Goal: Information Seeking & Learning: Learn about a topic

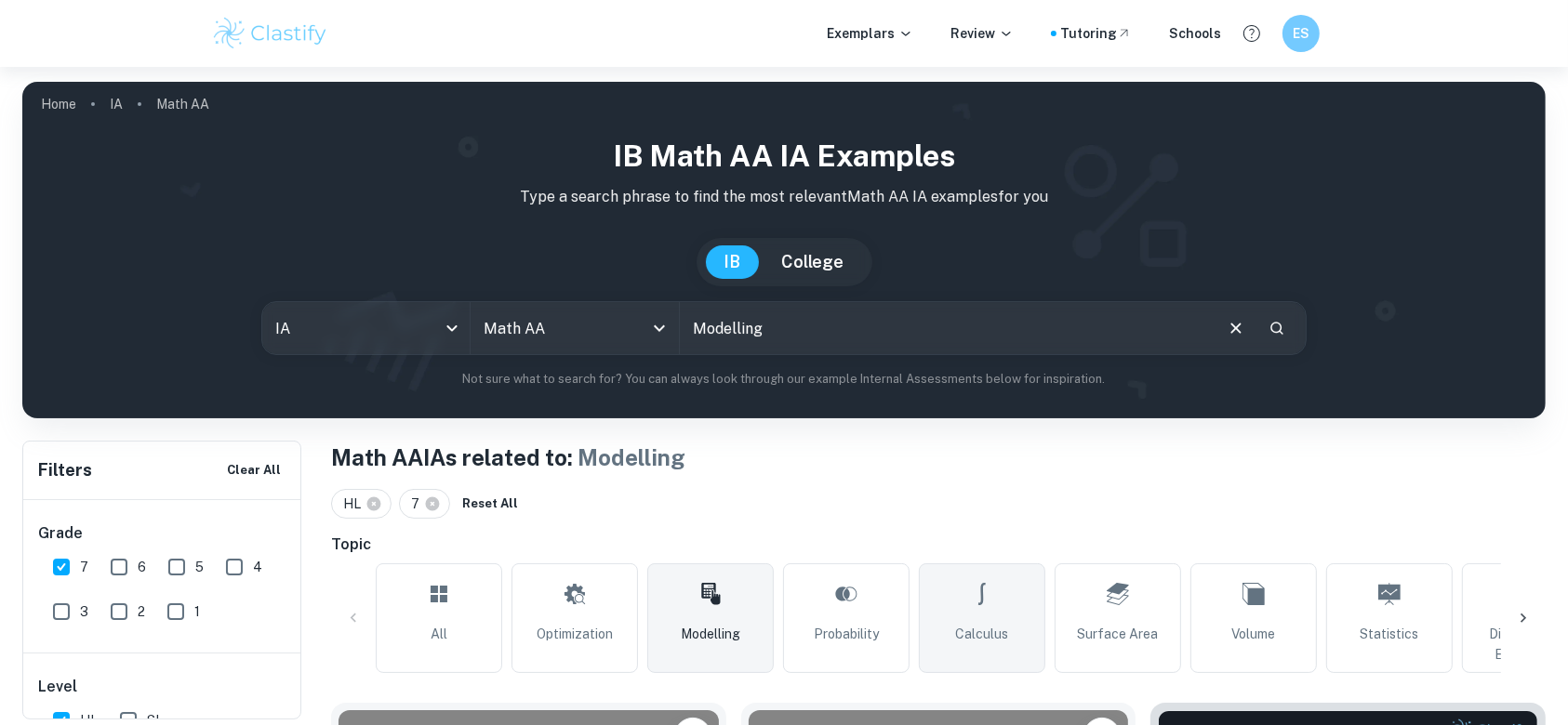
drag, startPoint x: 961, startPoint y: 614, endPoint x: 963, endPoint y: 599, distance: 15.1
click at [961, 614] on link "Calculus" at bounding box center [982, 618] width 127 height 110
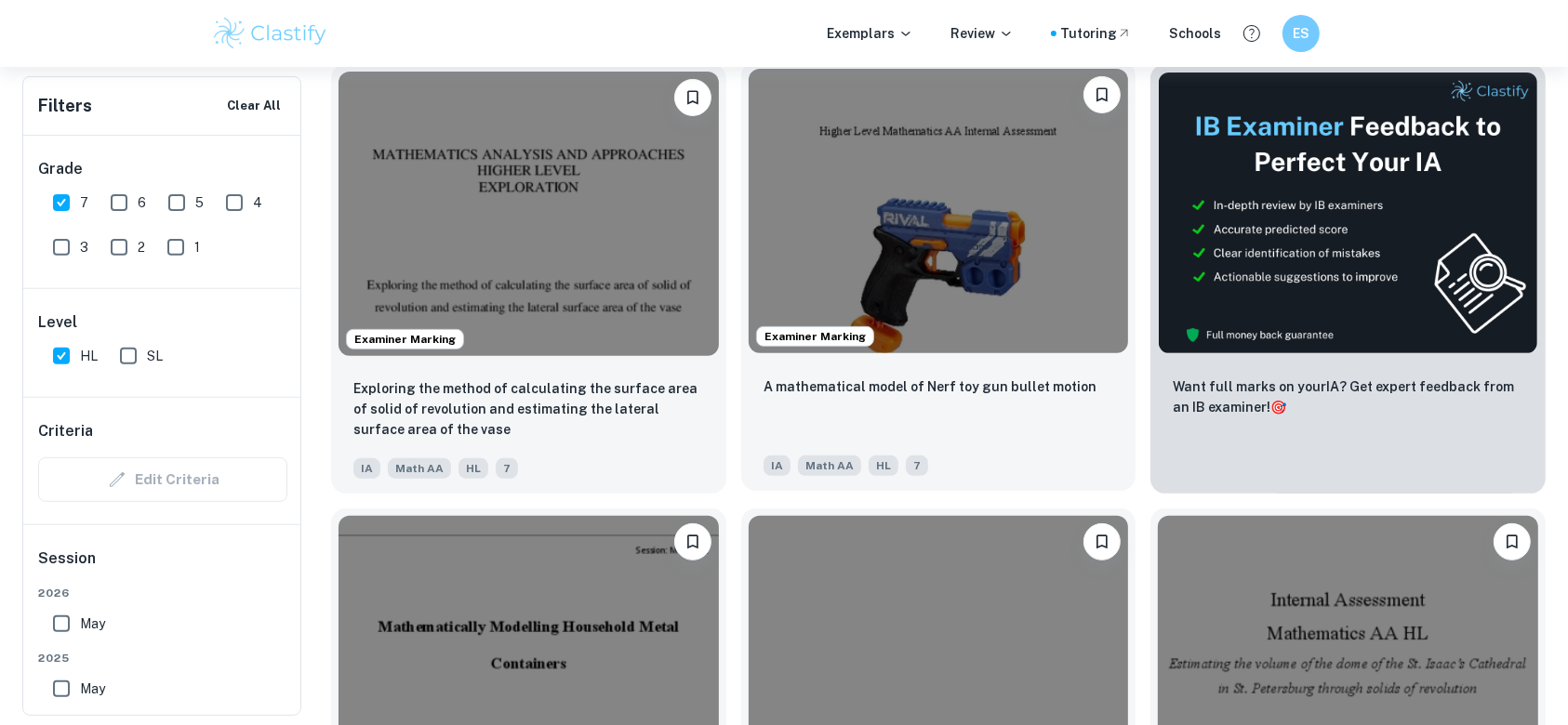
scroll to position [619, 0]
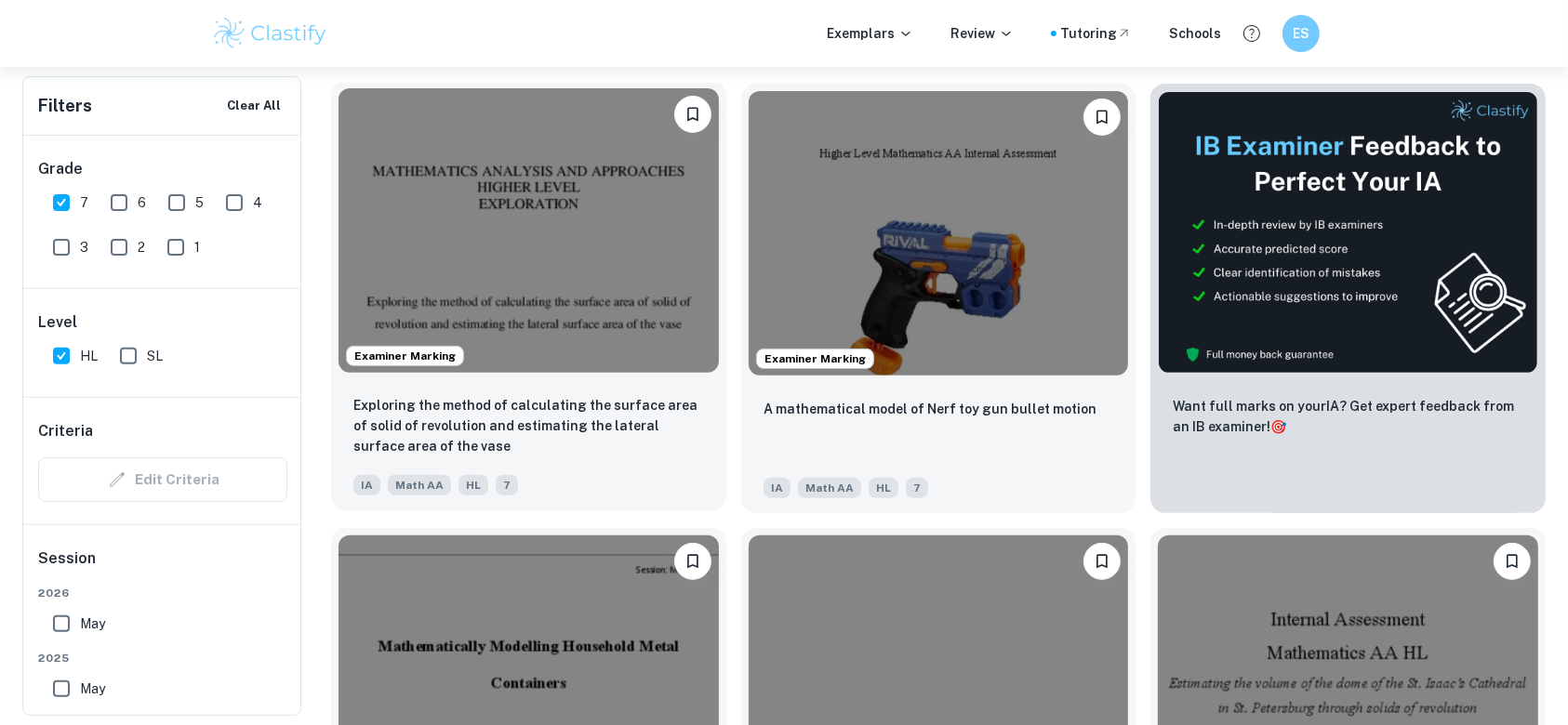
click at [572, 211] on img at bounding box center [528, 230] width 381 height 284
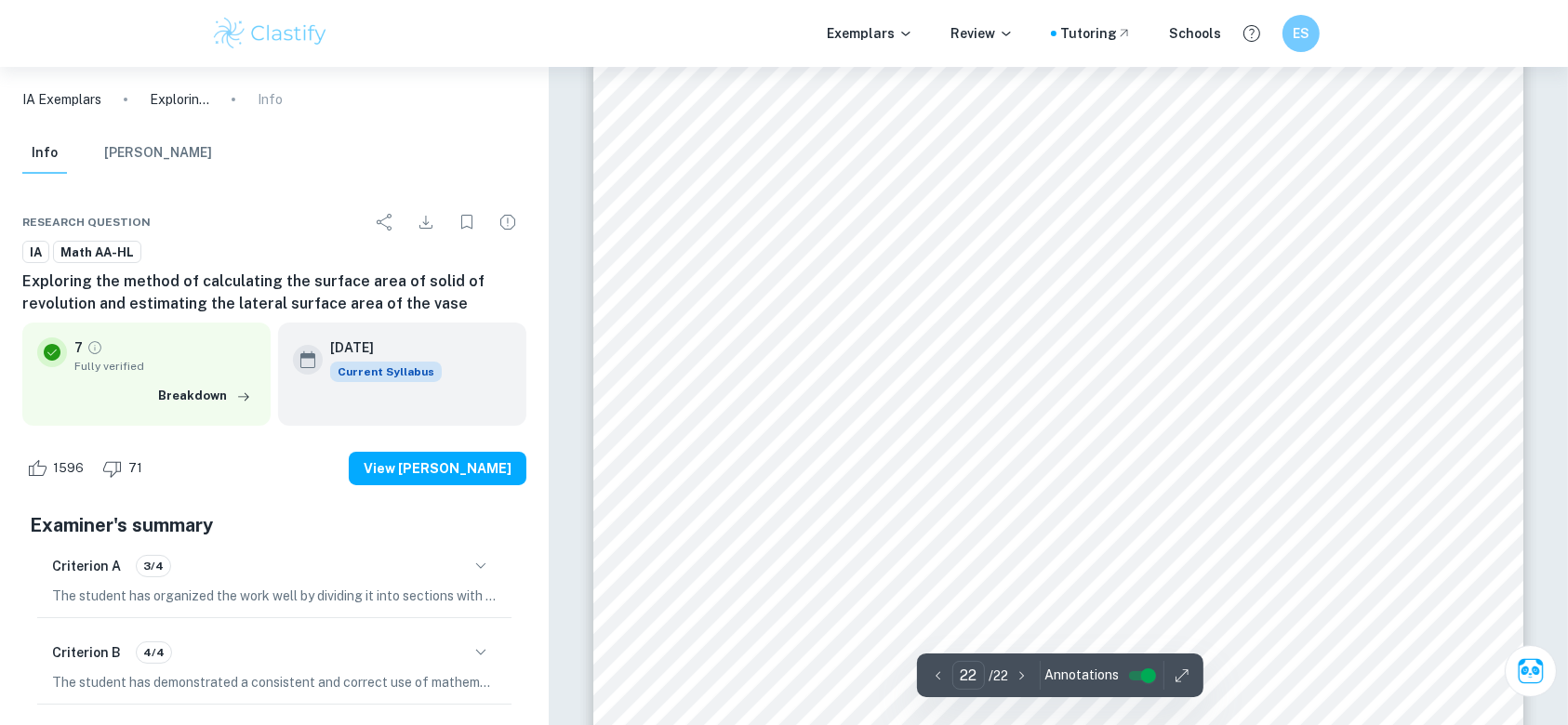
scroll to position [28644, 0]
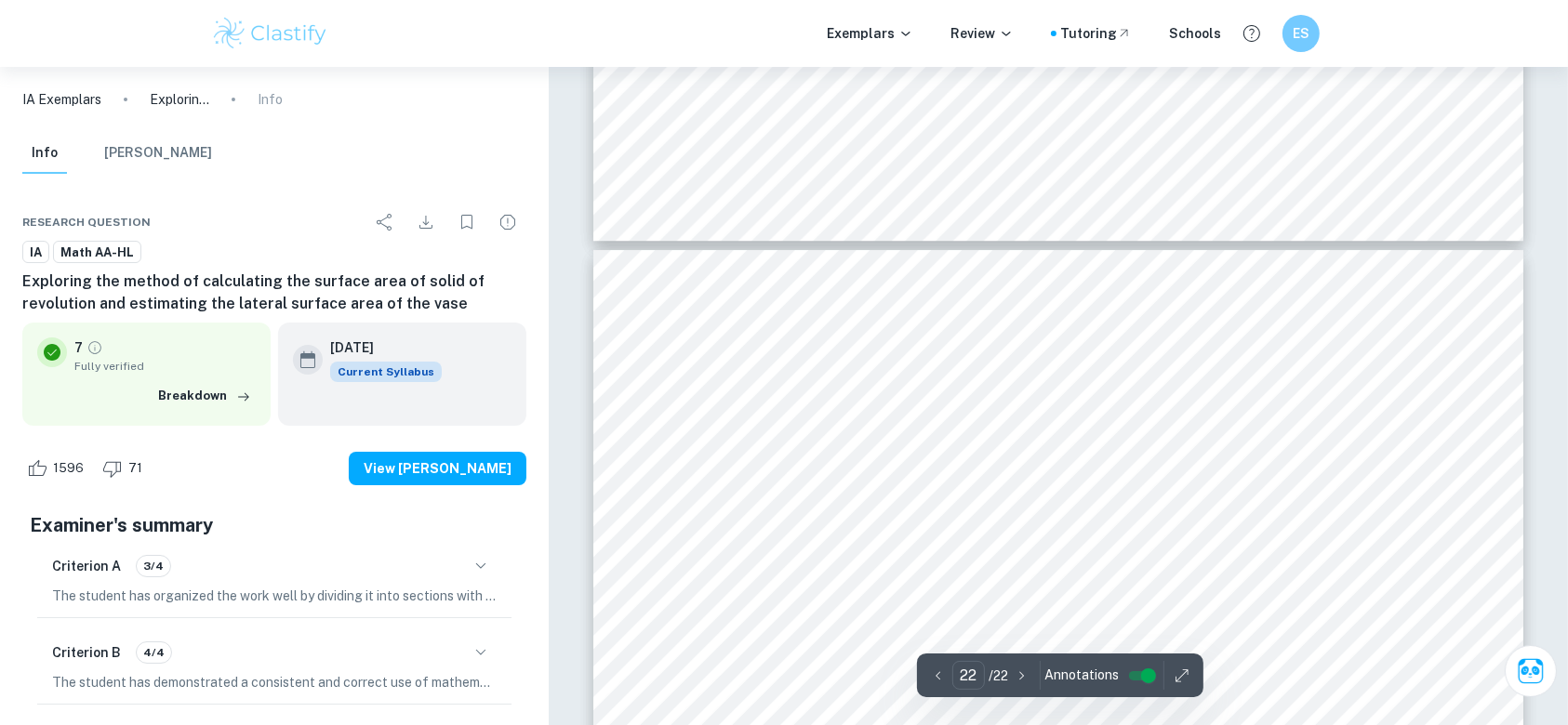
type input "21"
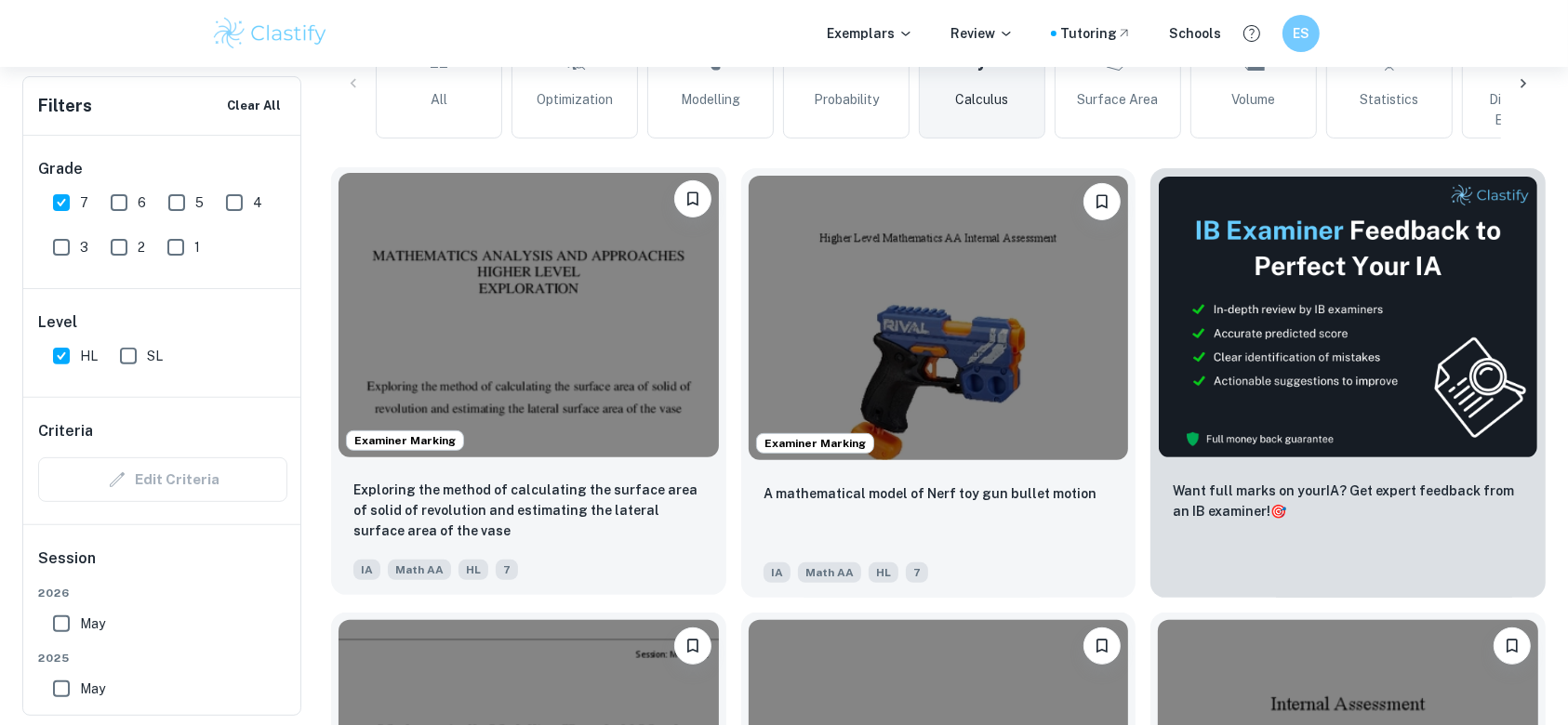
scroll to position [496, 0]
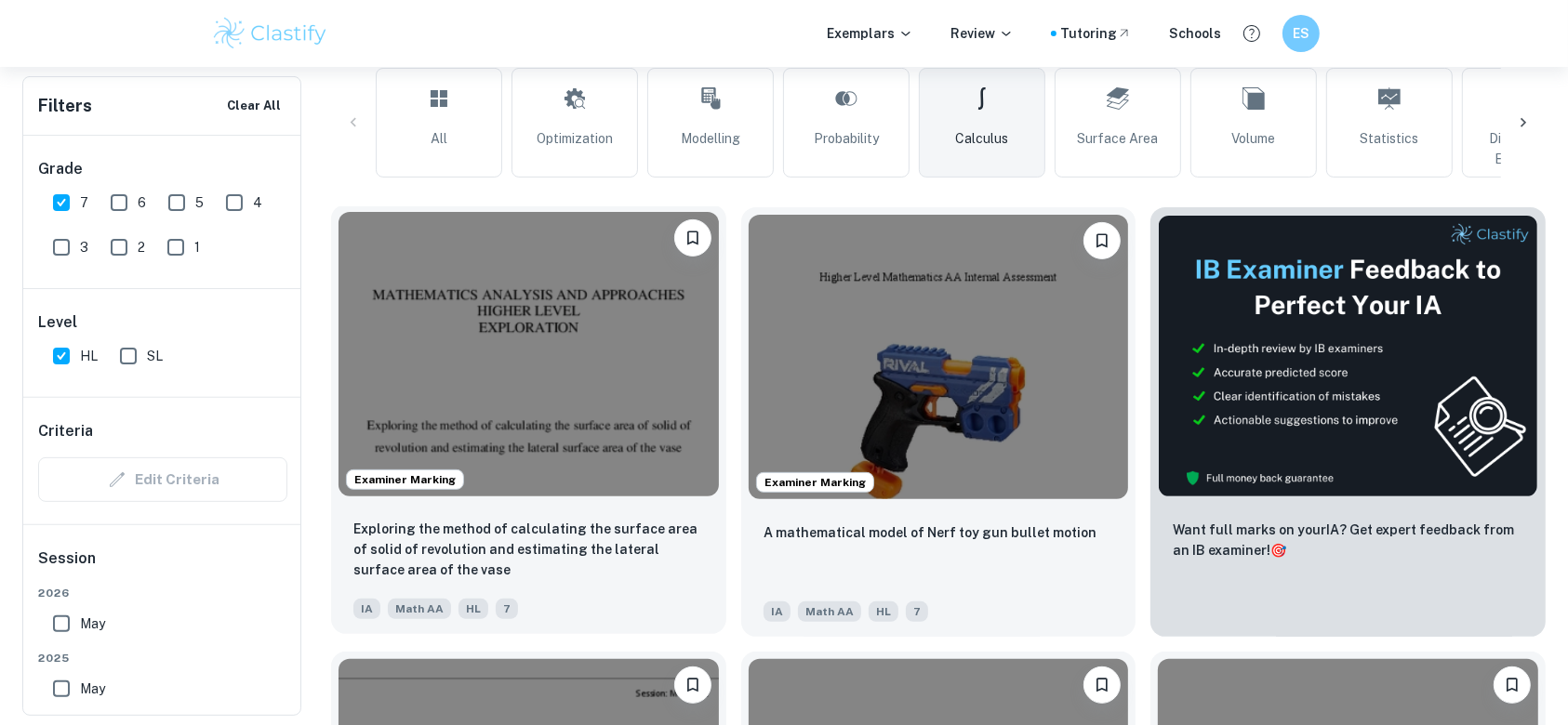
click at [492, 444] on img at bounding box center [528, 354] width 381 height 284
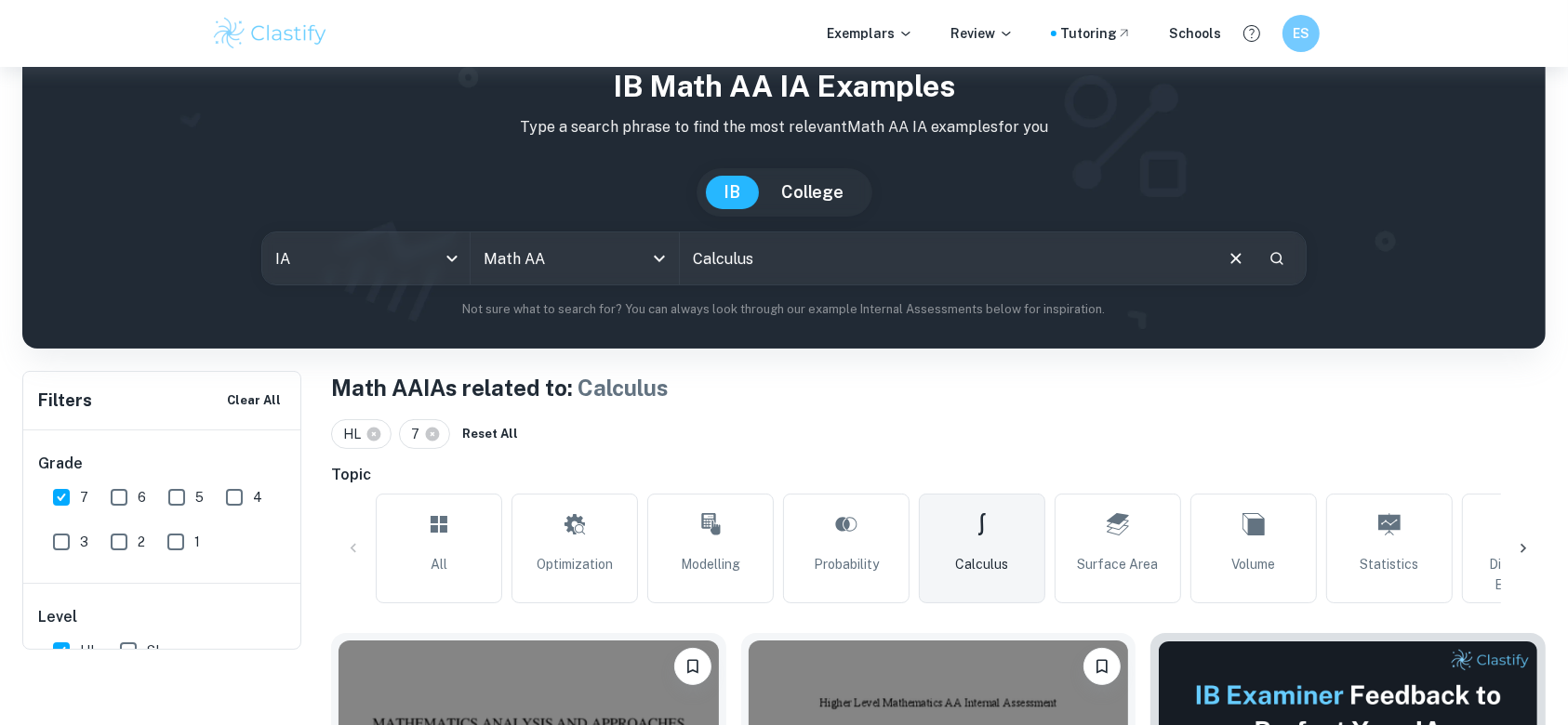
scroll to position [124, 0]
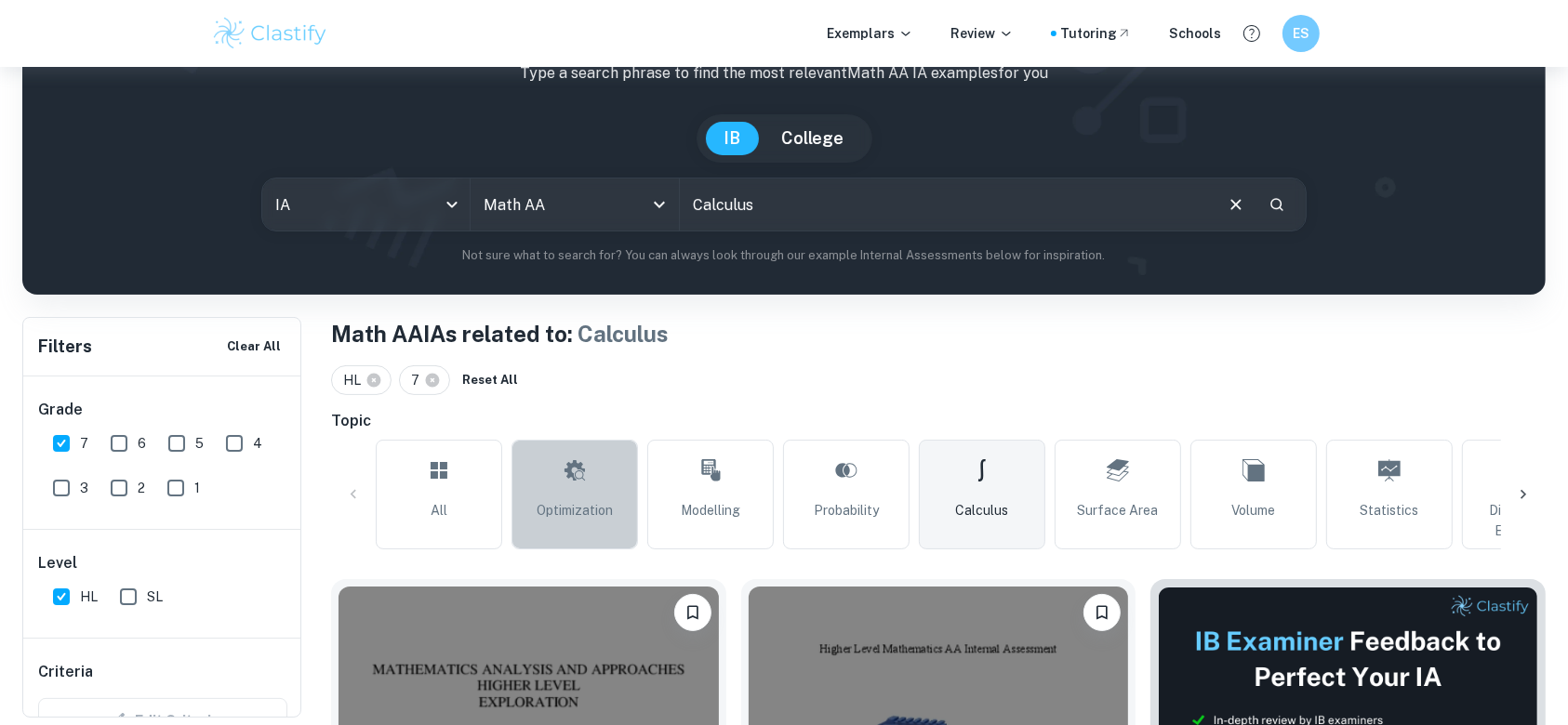
click at [554, 472] on link "Optimization" at bounding box center [575, 495] width 127 height 110
type input "Optimization"
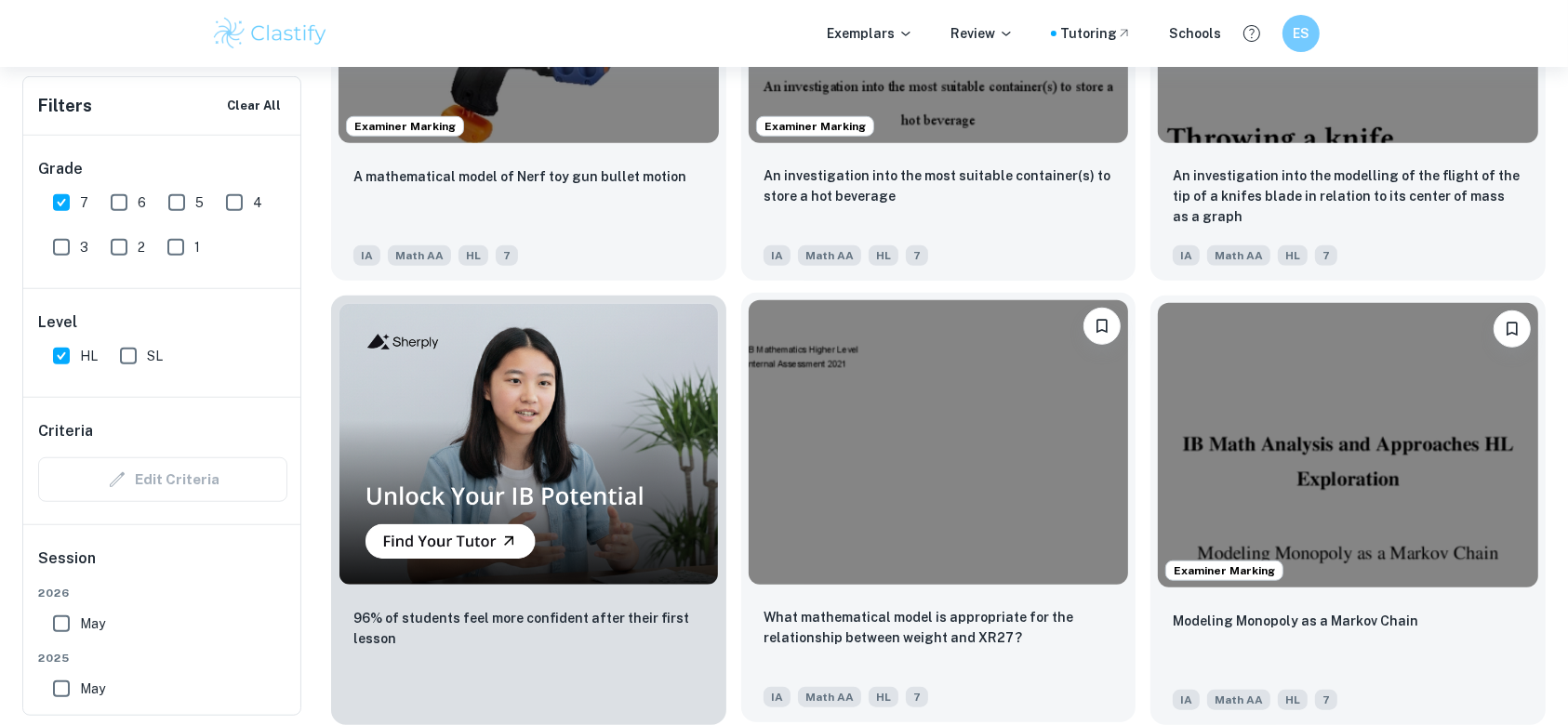
scroll to position [1116, 0]
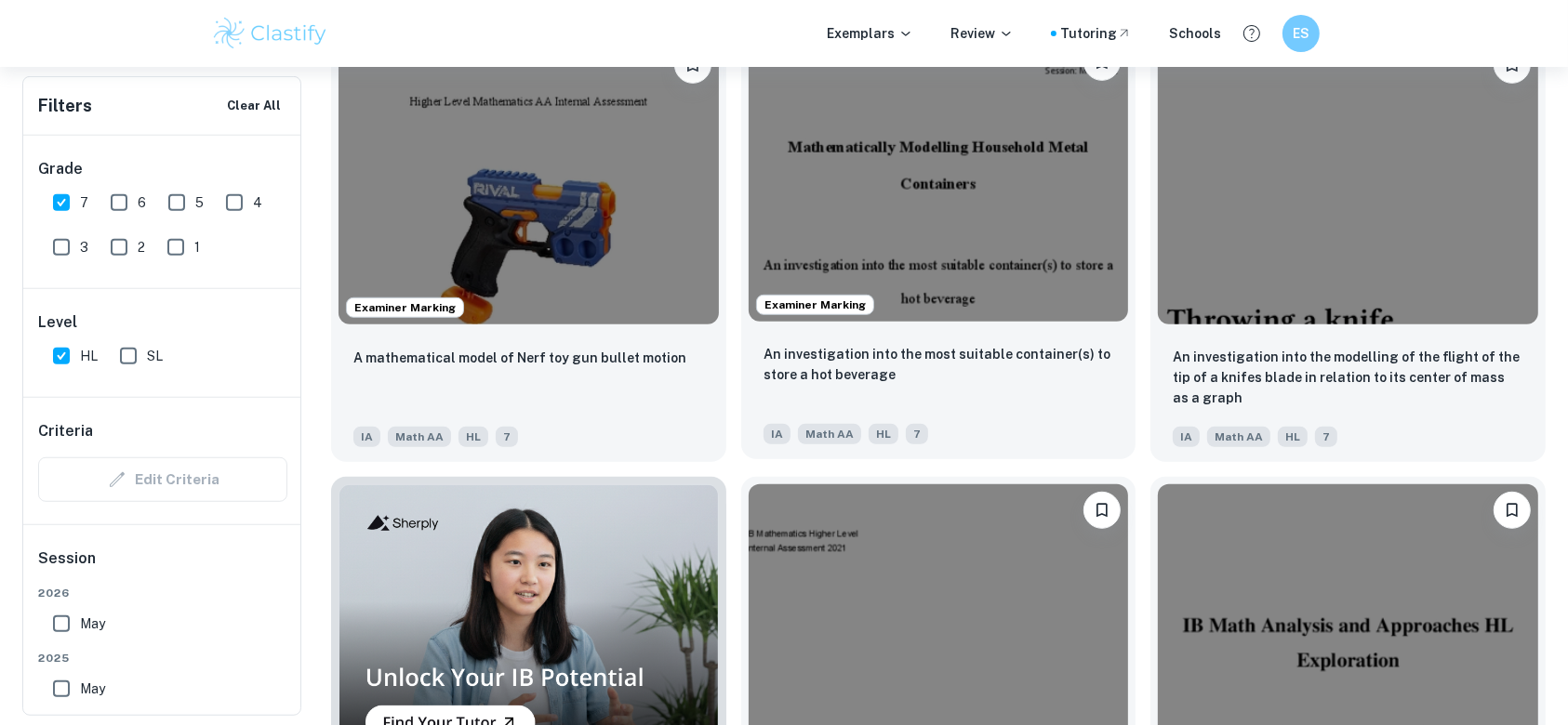
click at [934, 227] on img at bounding box center [939, 177] width 381 height 284
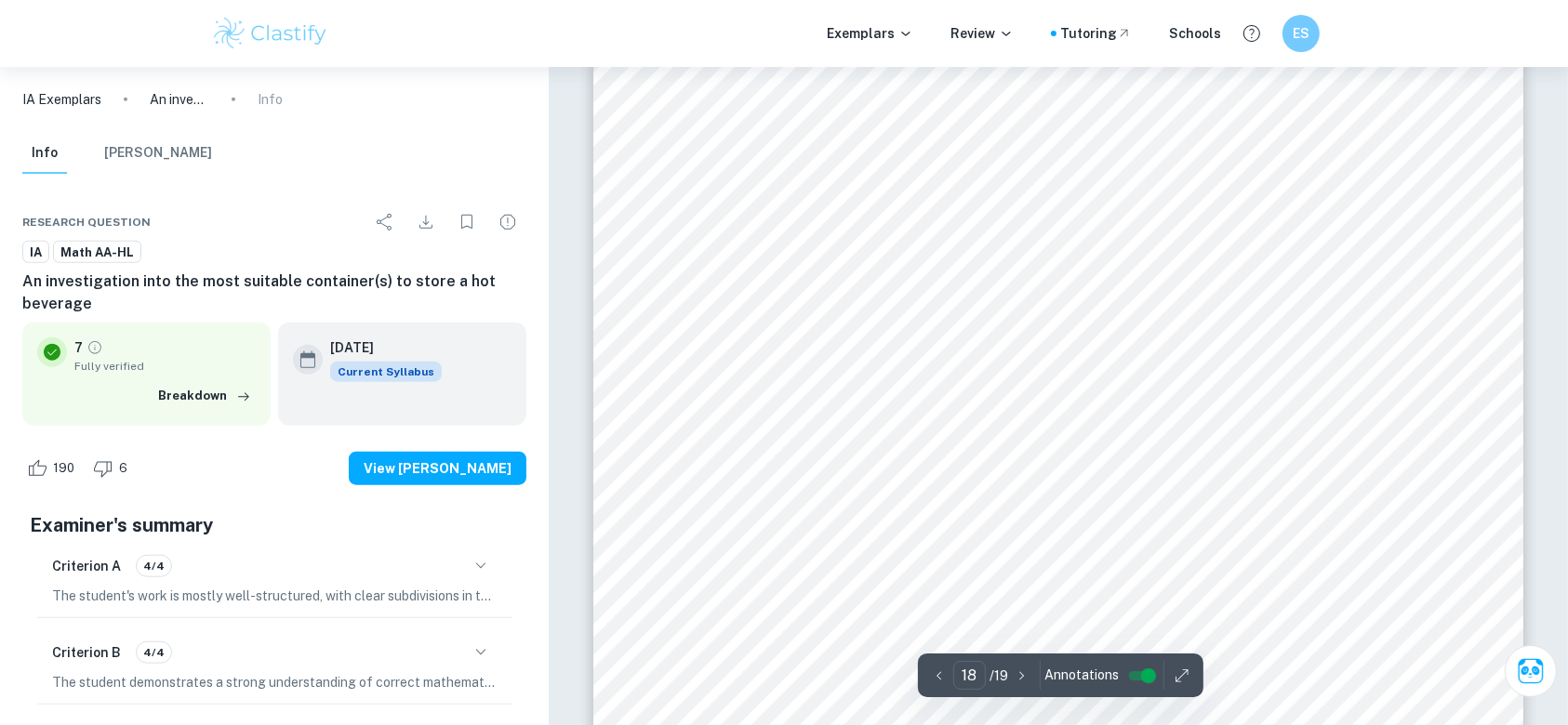
scroll to position [22933, 0]
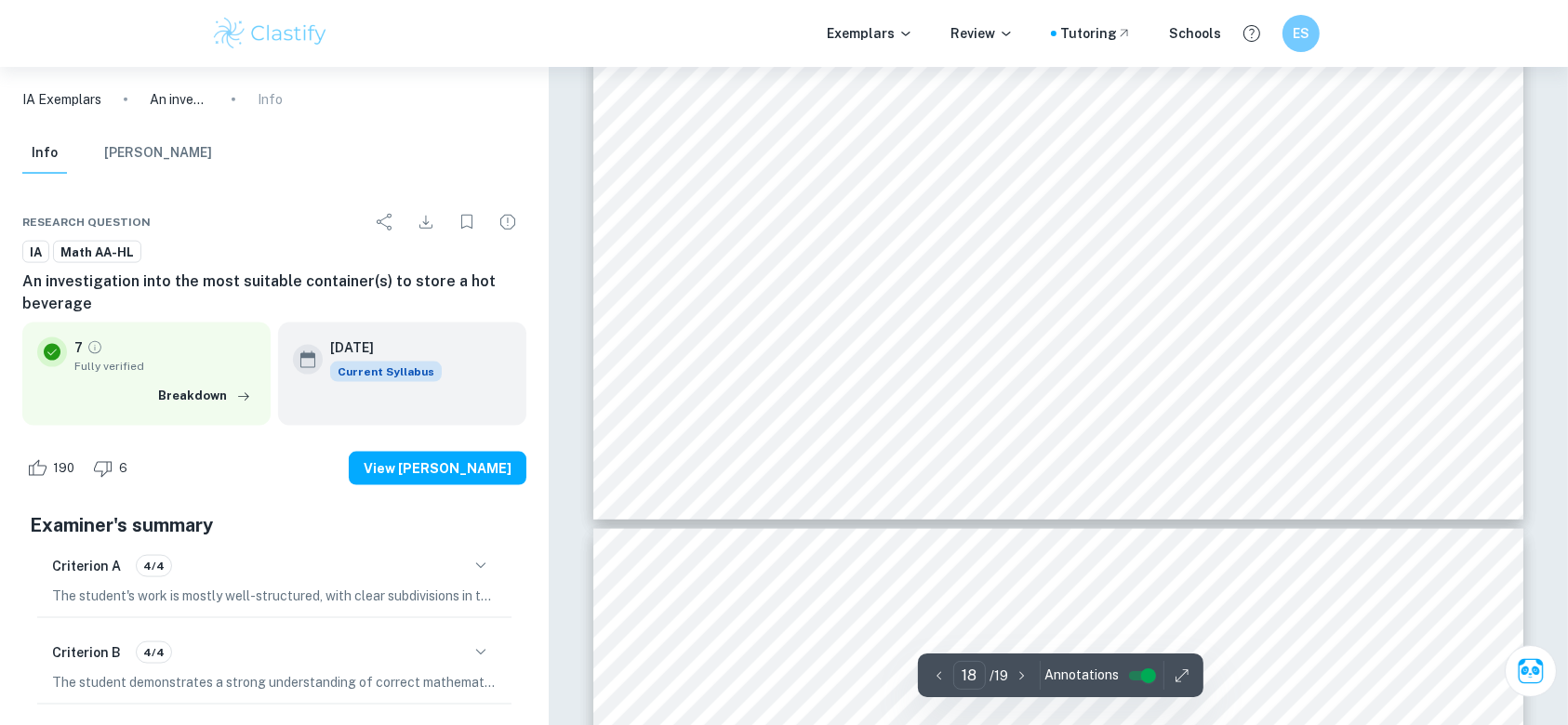
type input "19"
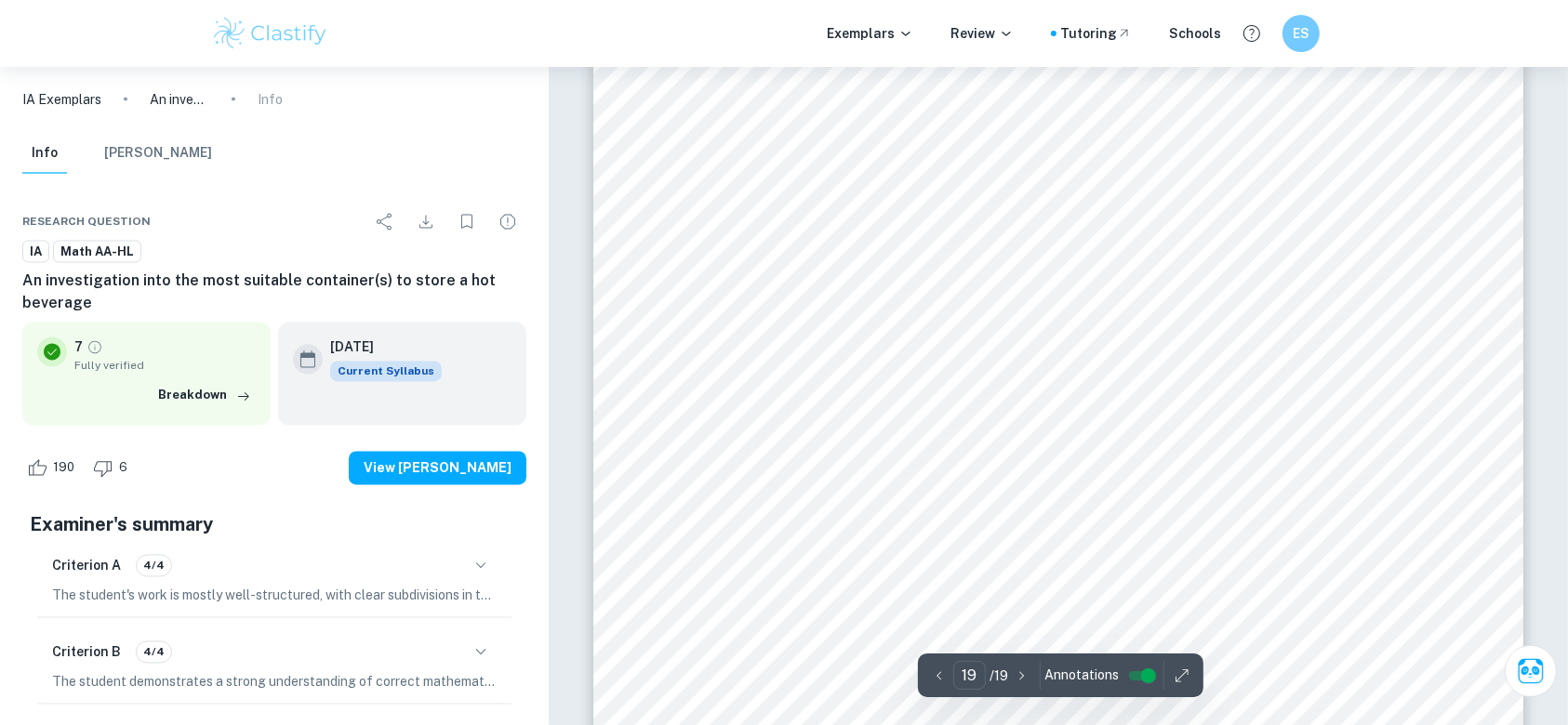
scroll to position [24690, 0]
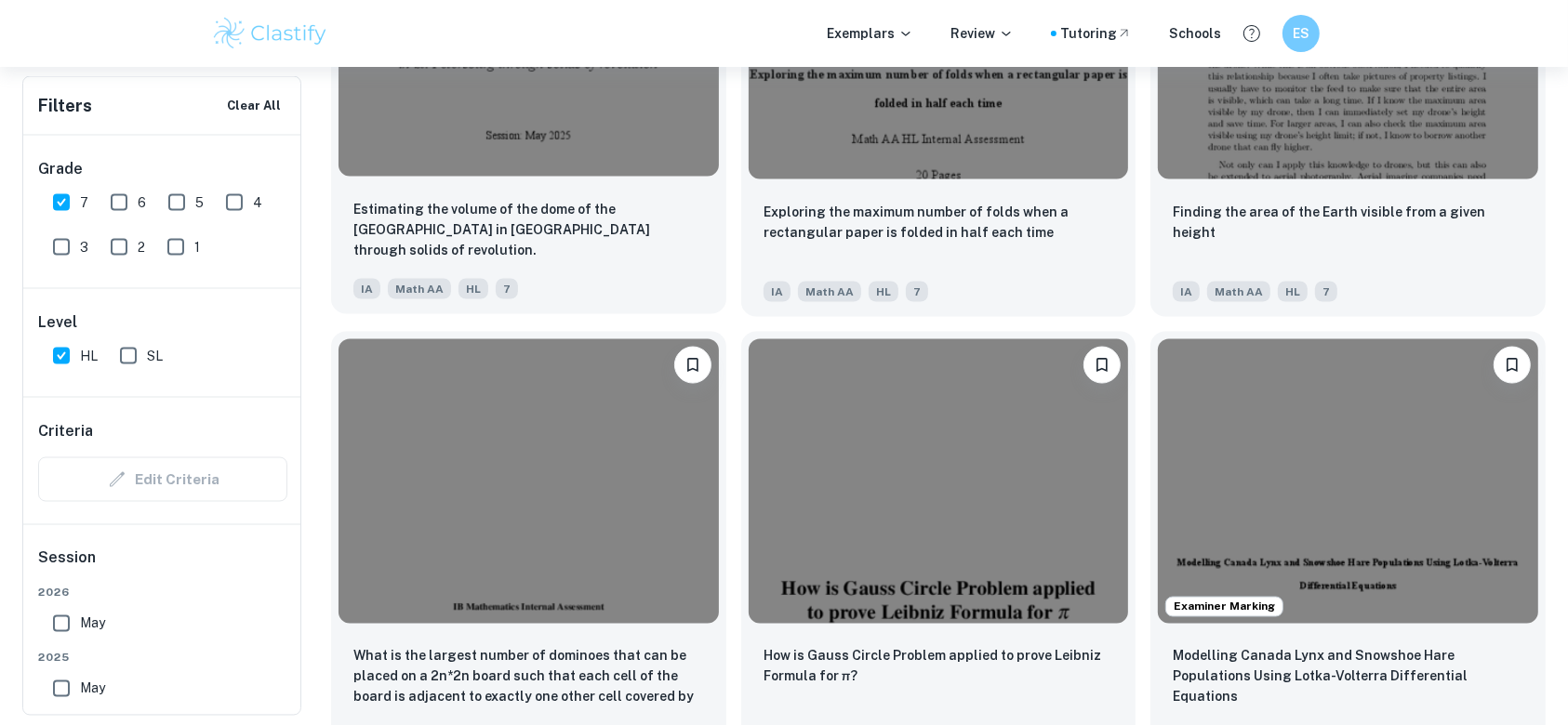
scroll to position [2976, 0]
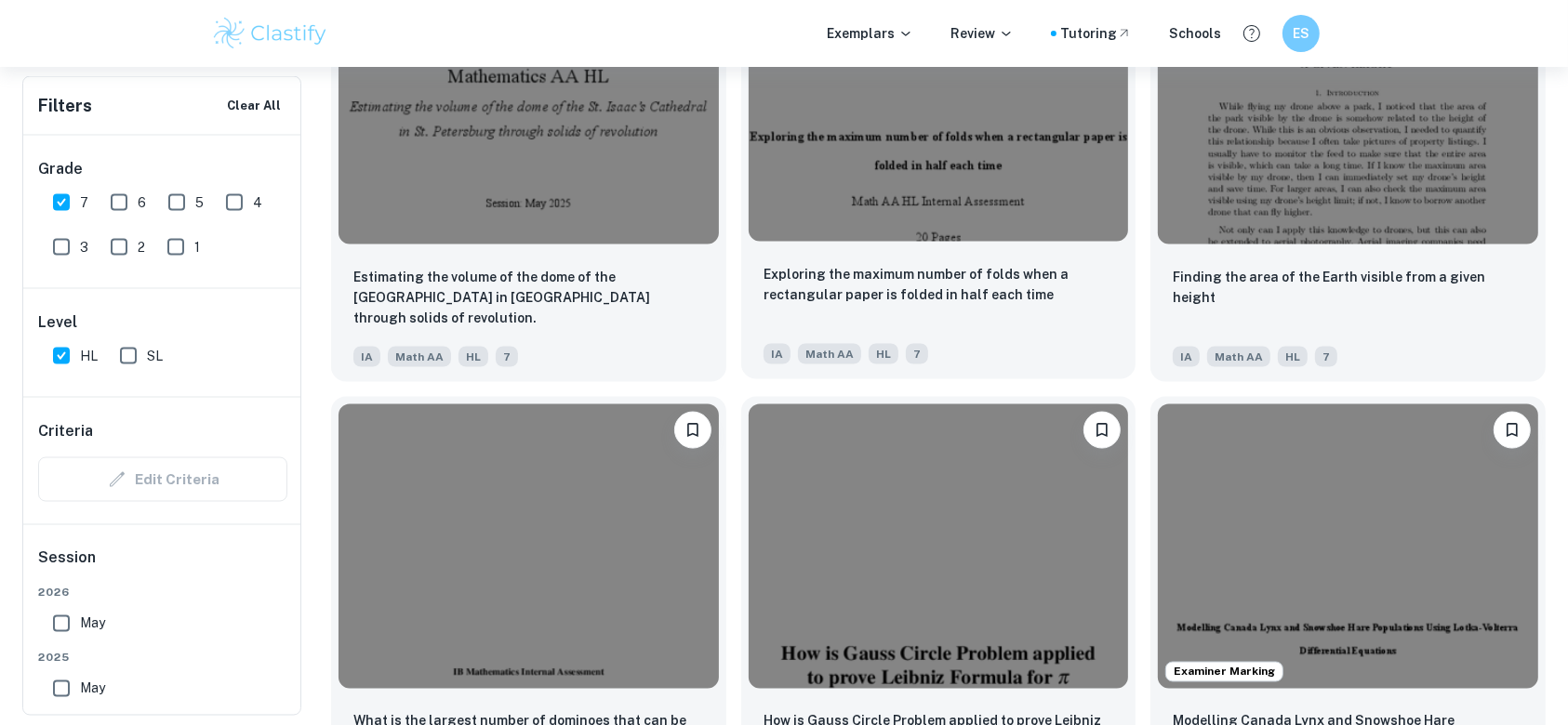
click at [875, 149] on img at bounding box center [939, 98] width 381 height 284
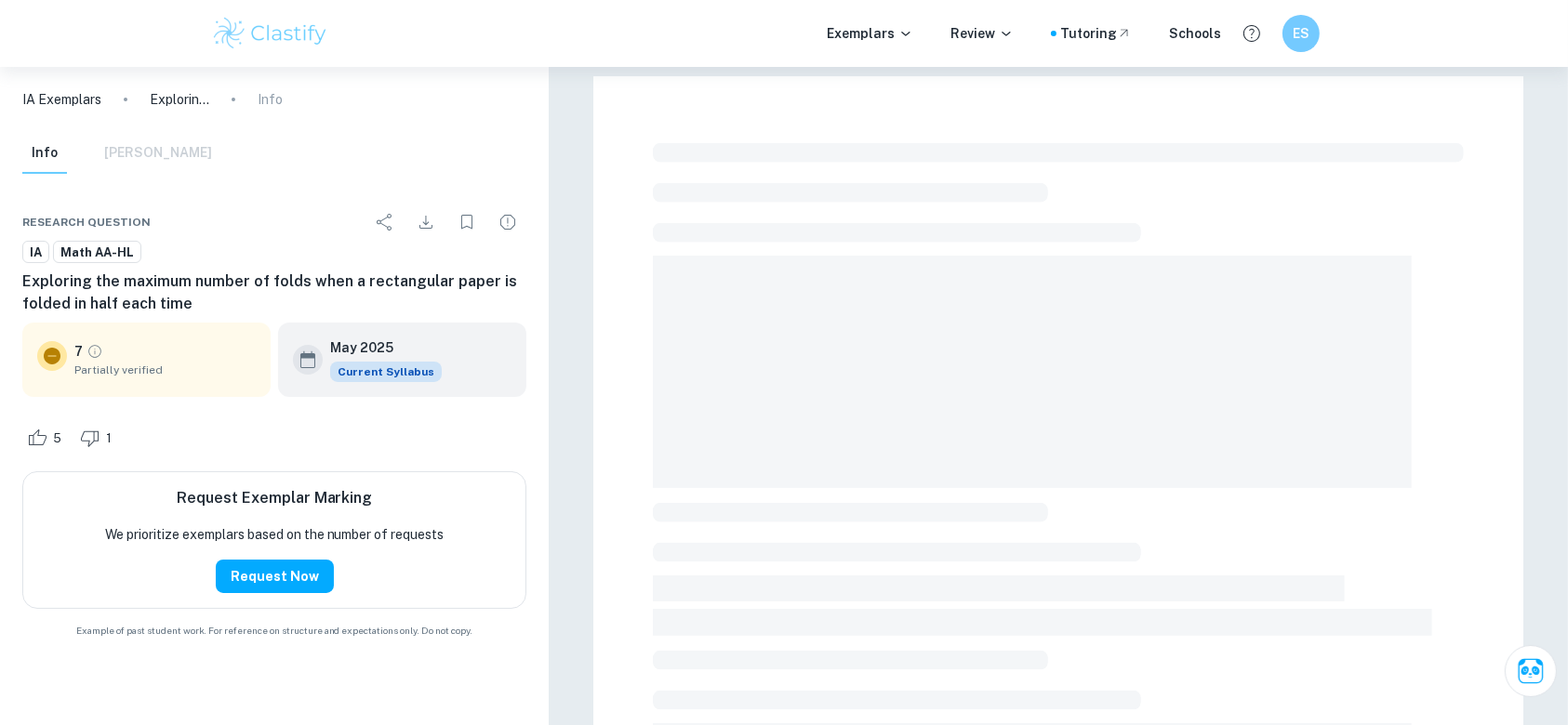
click at [152, 346] on div "7 Partially verified" at bounding box center [165, 359] width 181 height 37
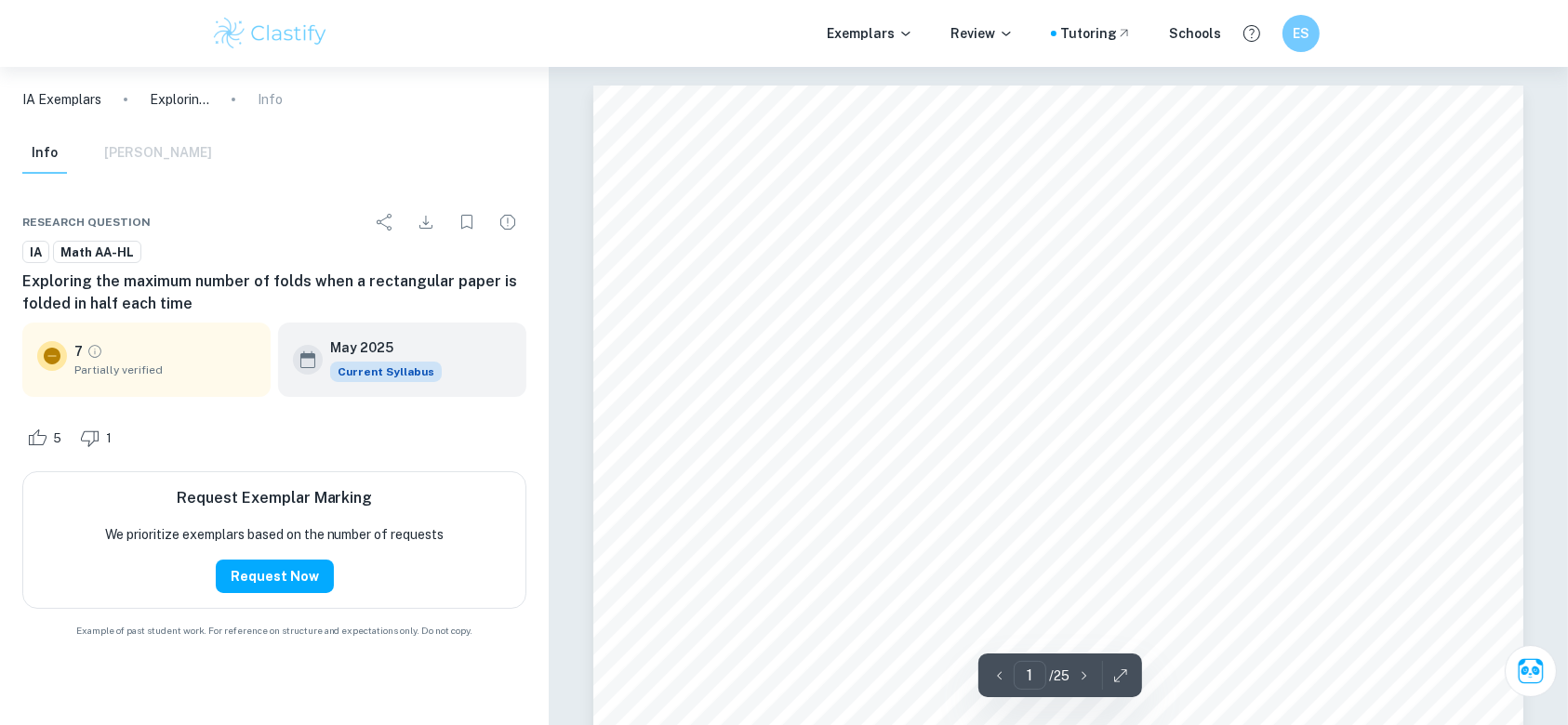
click at [99, 353] on icon "Grade partially verified" at bounding box center [95, 352] width 13 height 13
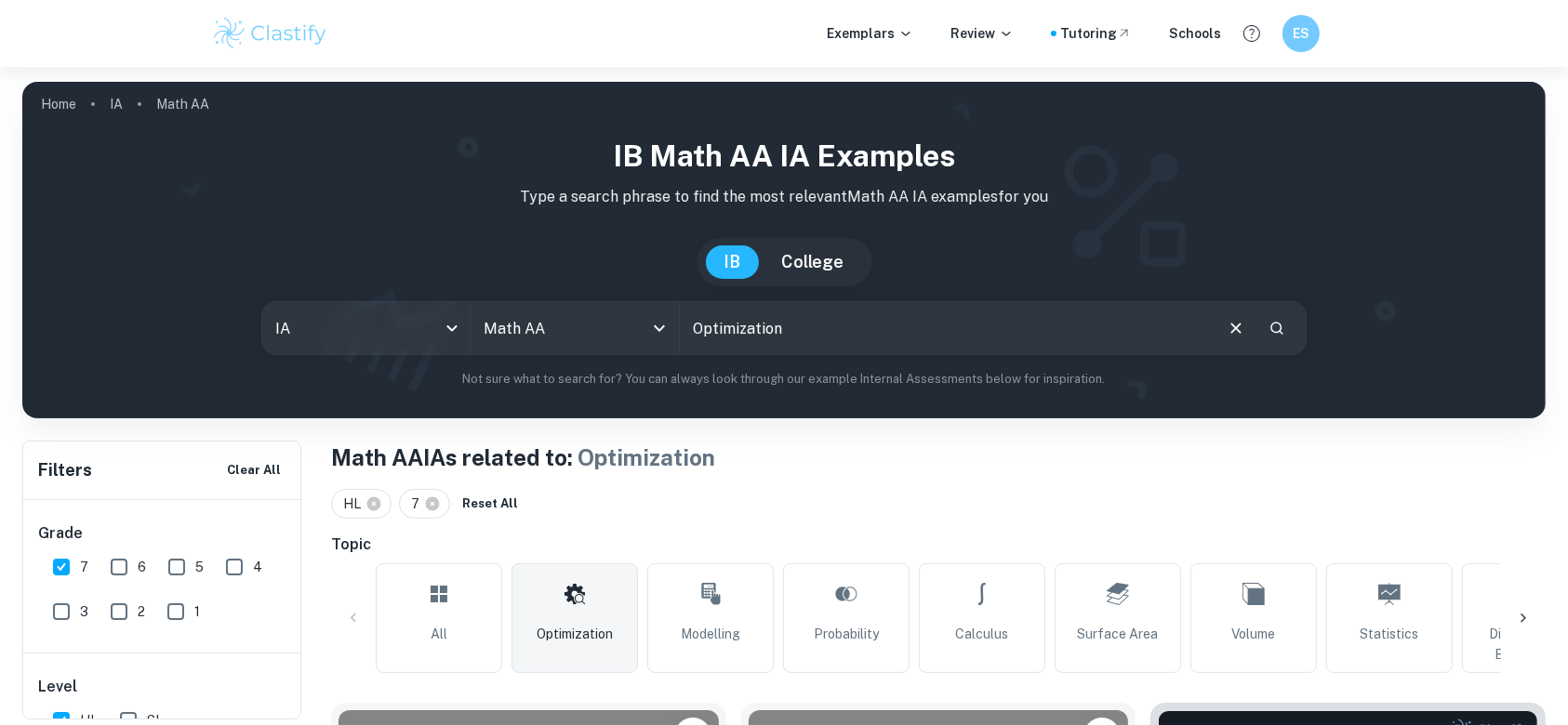
click at [1545, 606] on div "All Optimization Modelling Probability Calculus Surface Area Volume Statistics …" at bounding box center [939, 618] width 1215 height 110
click at [1542, 619] on div at bounding box center [1524, 617] width 44 height 44
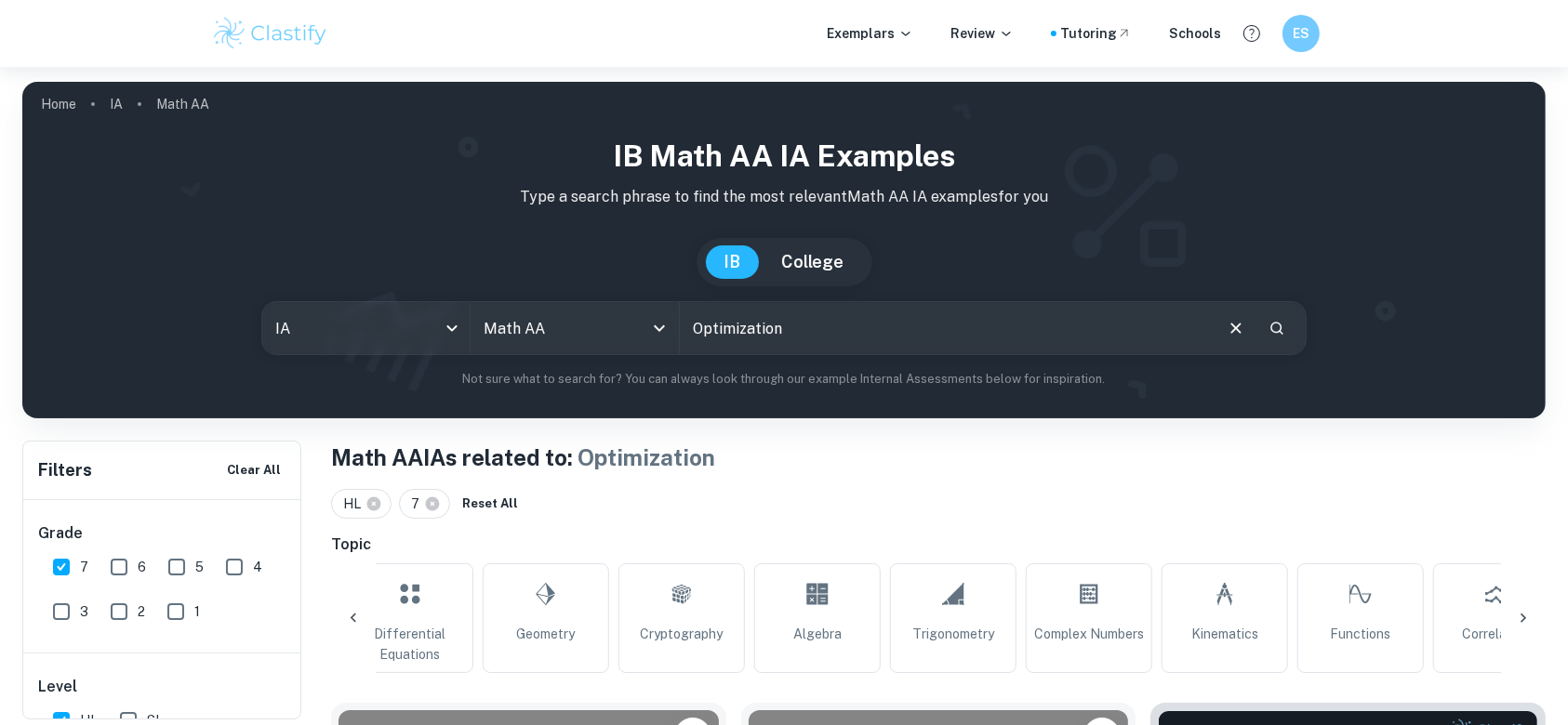
click at [1531, 614] on icon at bounding box center [1524, 618] width 19 height 19
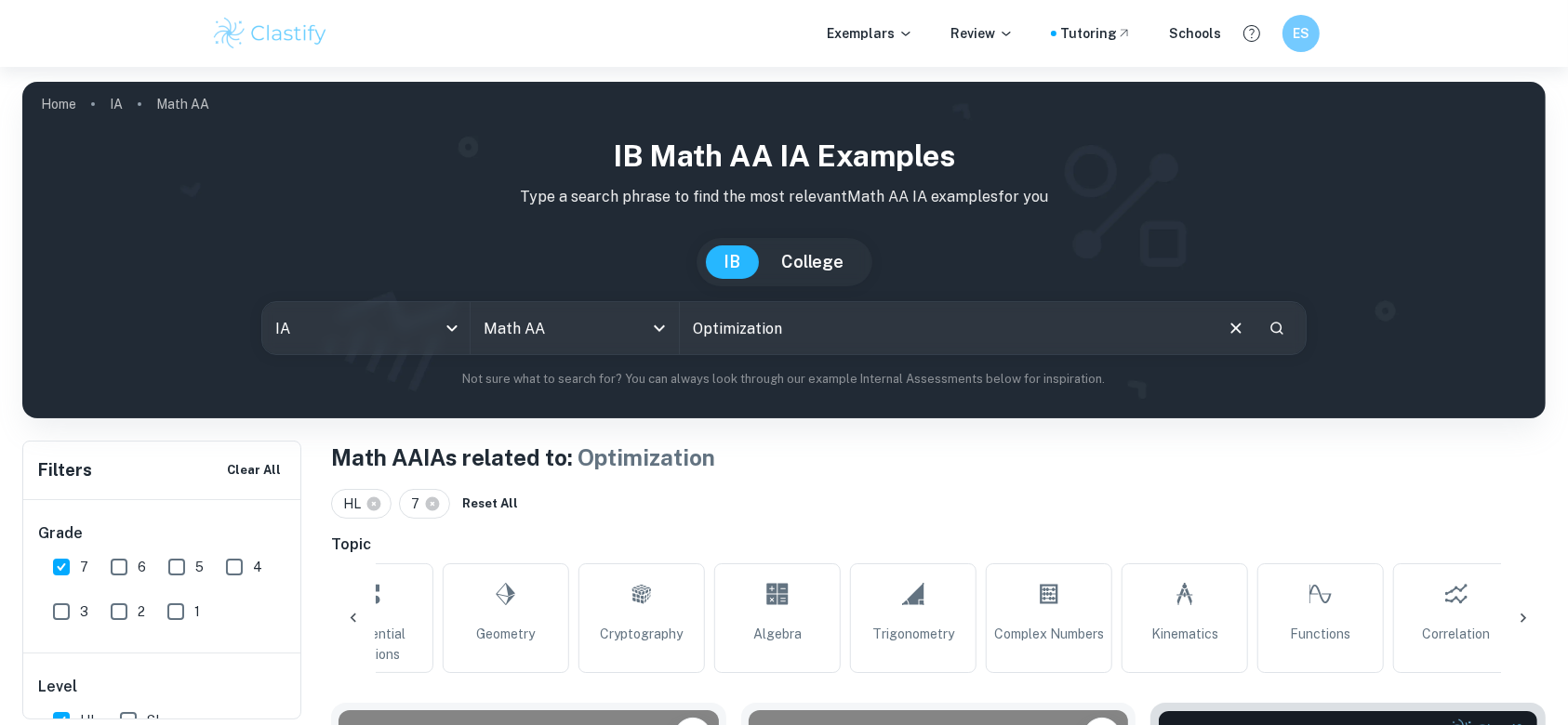
scroll to position [0, 1173]
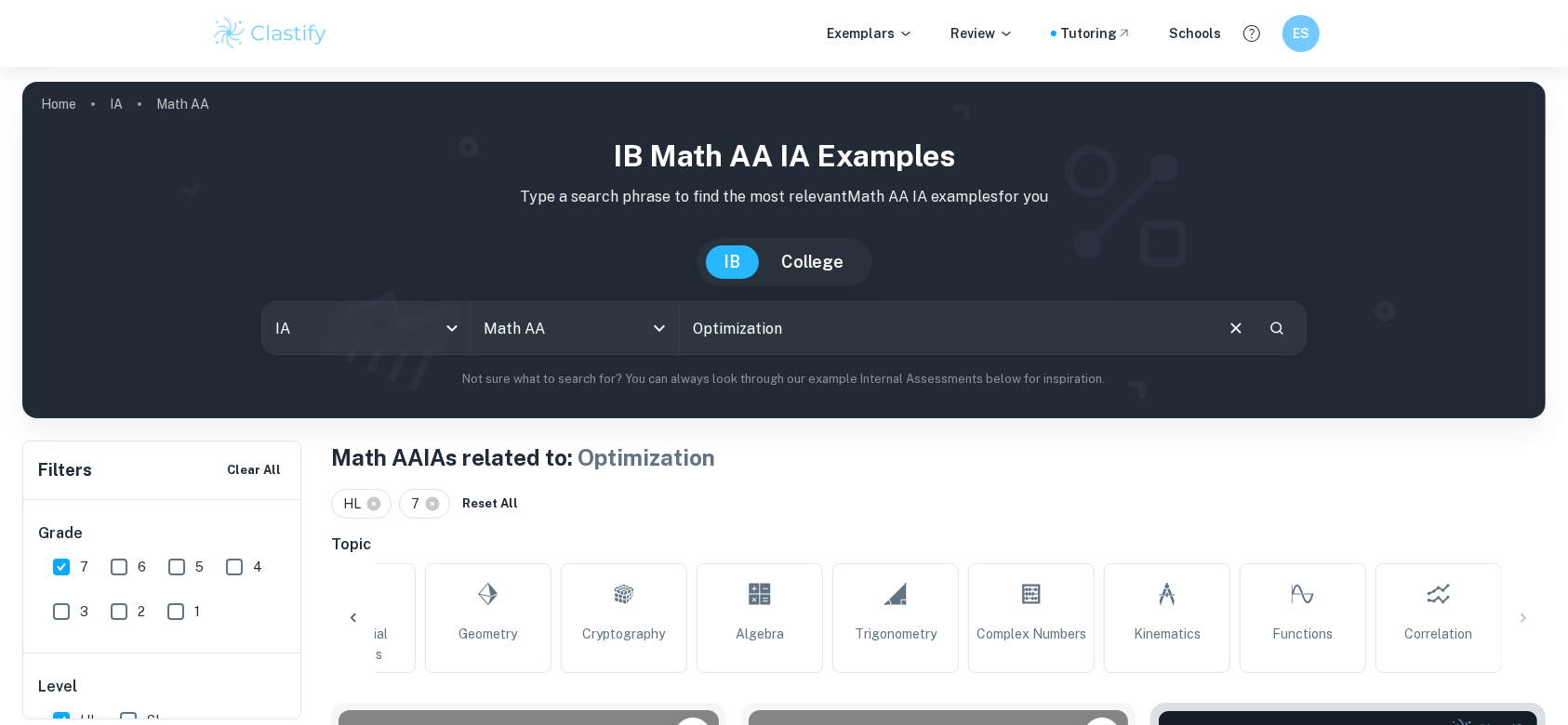
click at [345, 617] on icon at bounding box center [353, 618] width 19 height 19
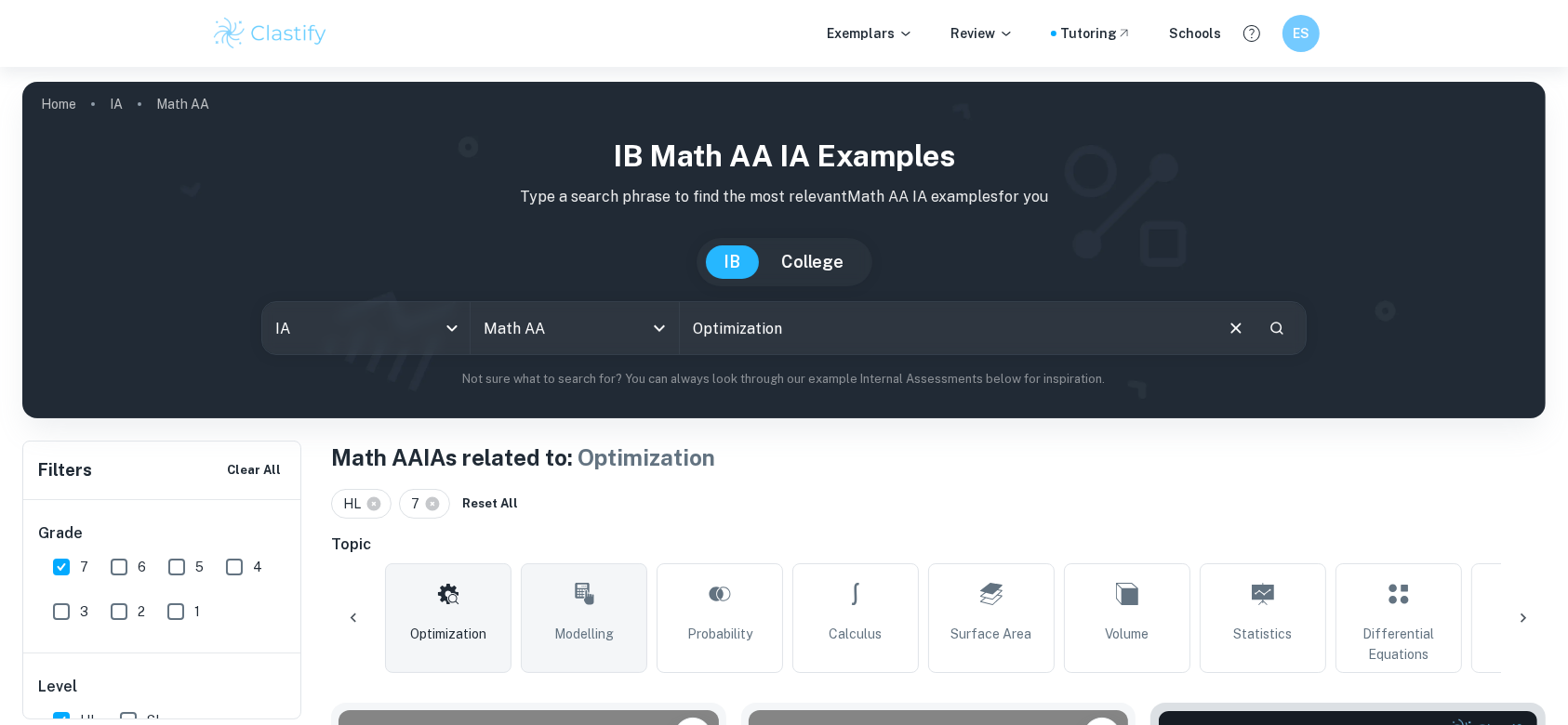
scroll to position [0, 51]
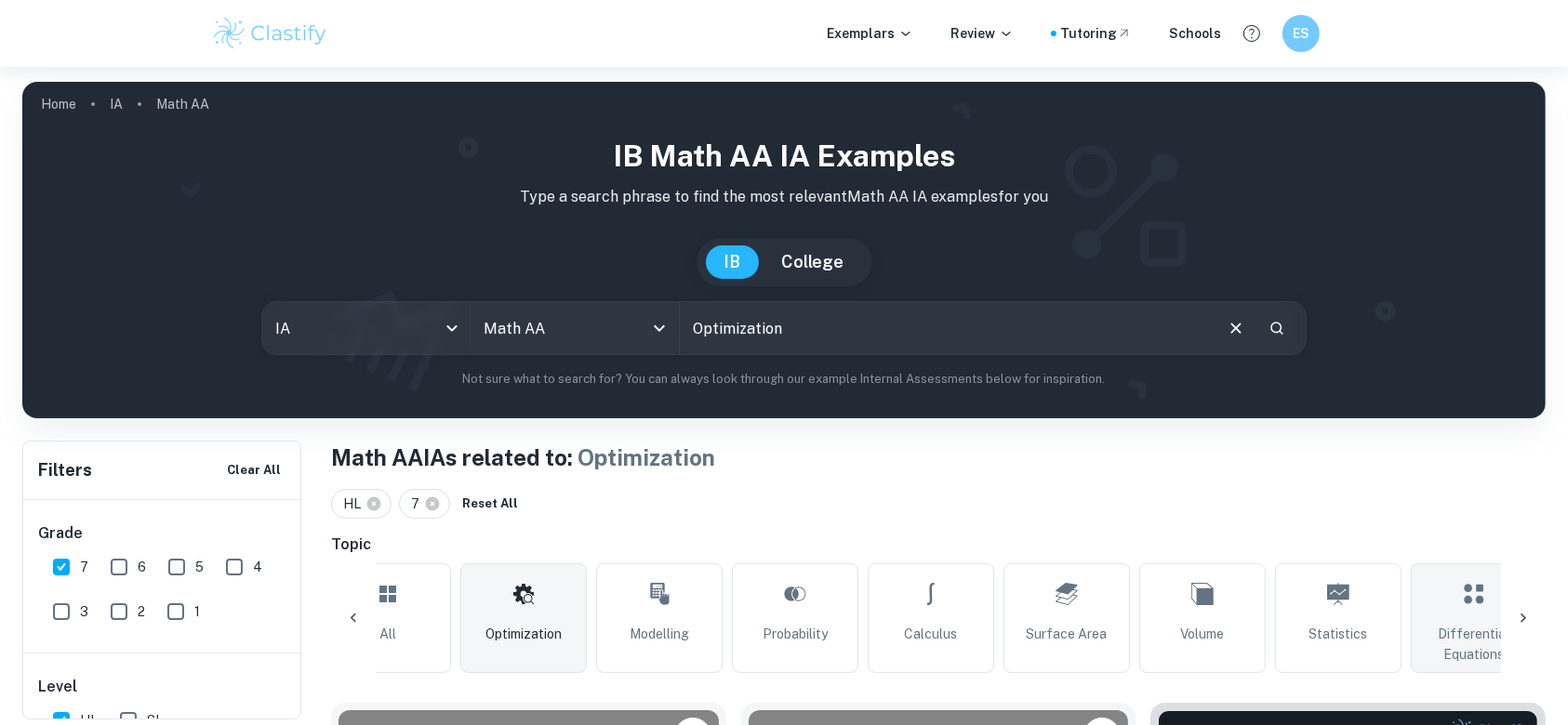
click at [1458, 640] on span "Differential Equations" at bounding box center [1474, 644] width 110 height 41
type input "Differential Equations"
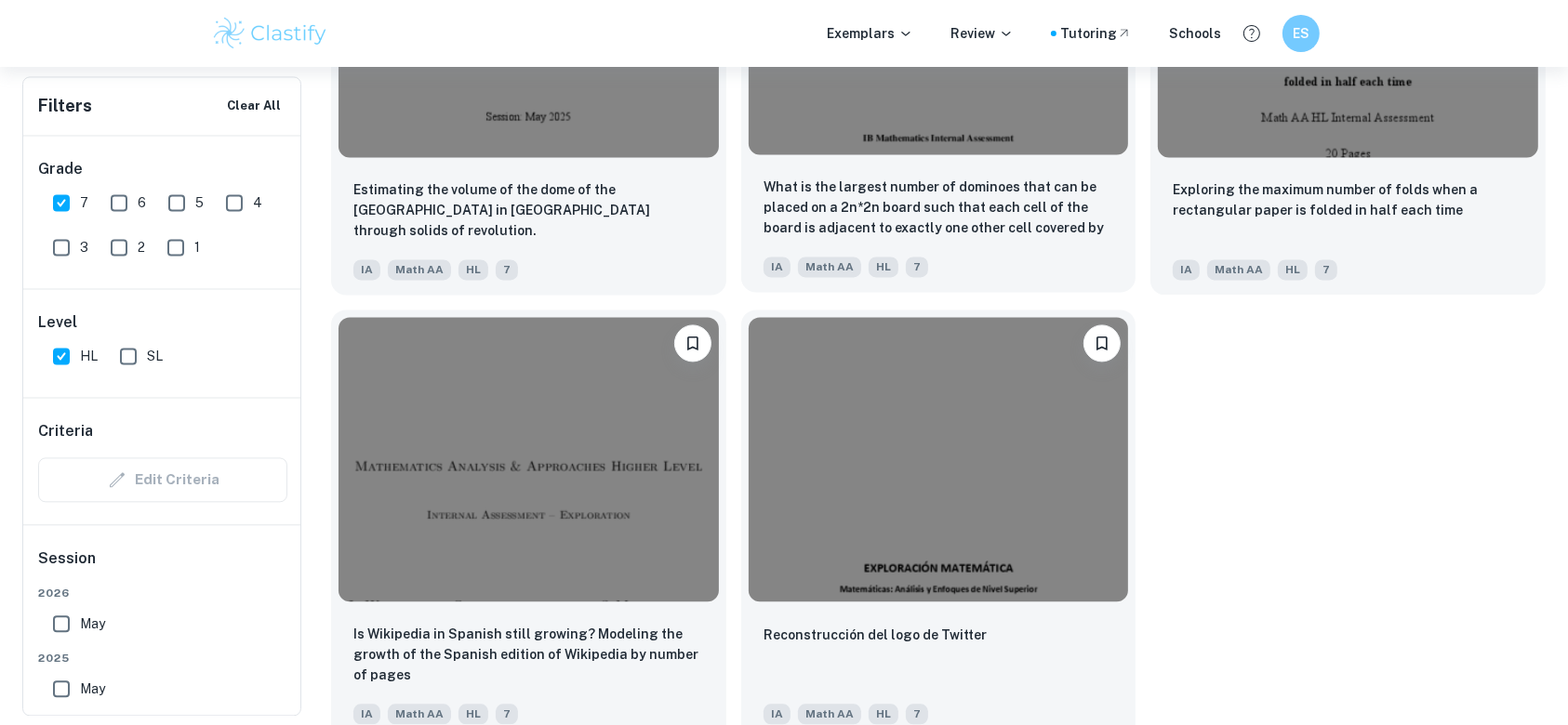
scroll to position [3969, 0]
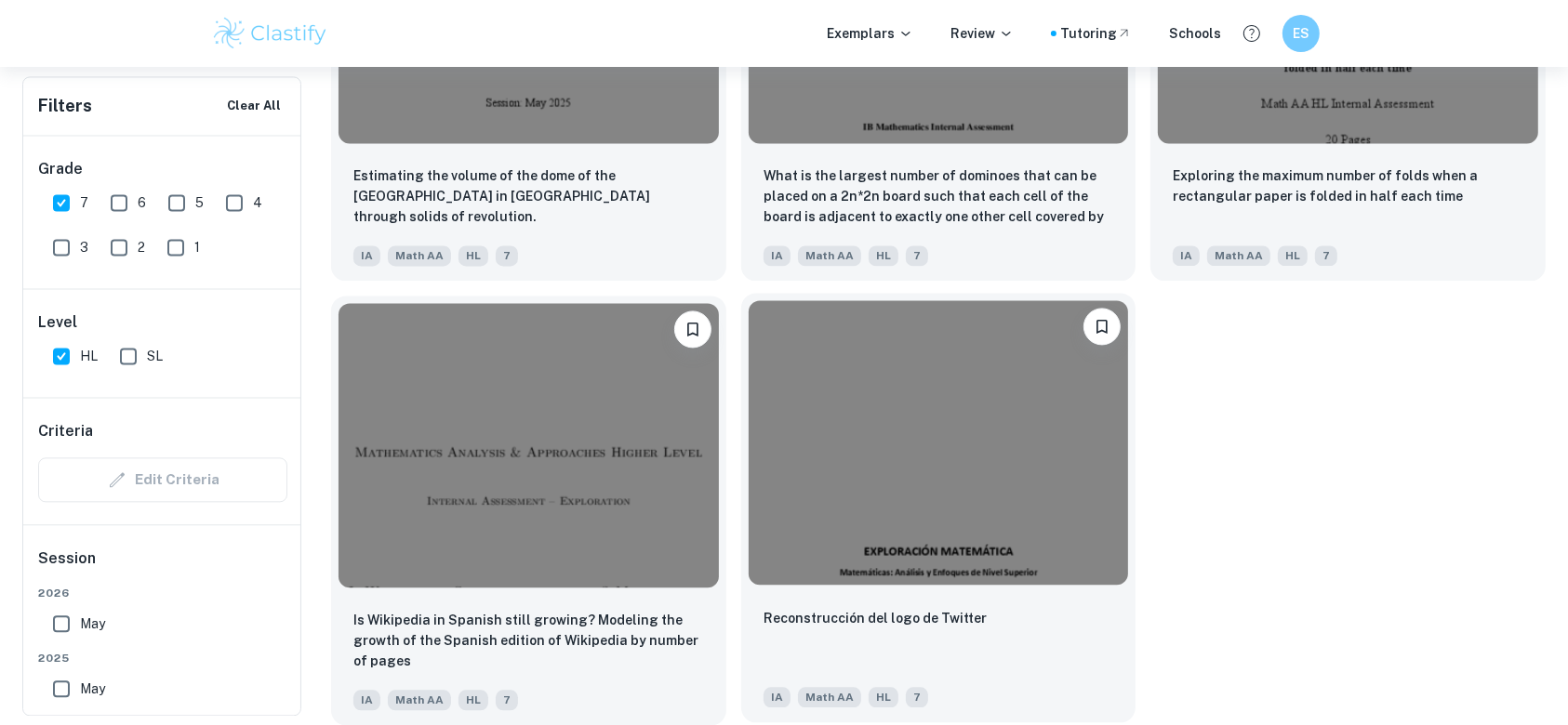
click at [930, 448] on img at bounding box center [939, 442] width 381 height 284
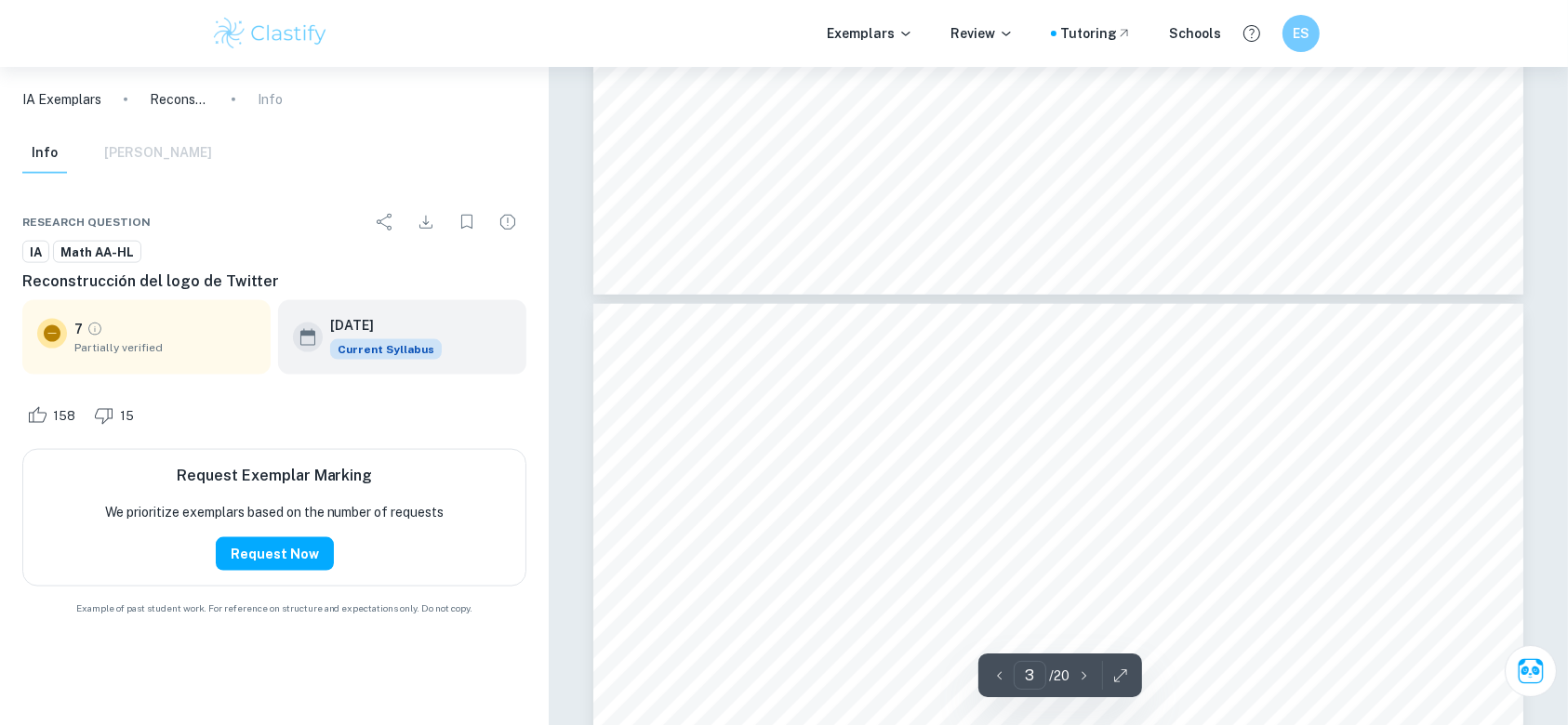
scroll to position [1860, 0]
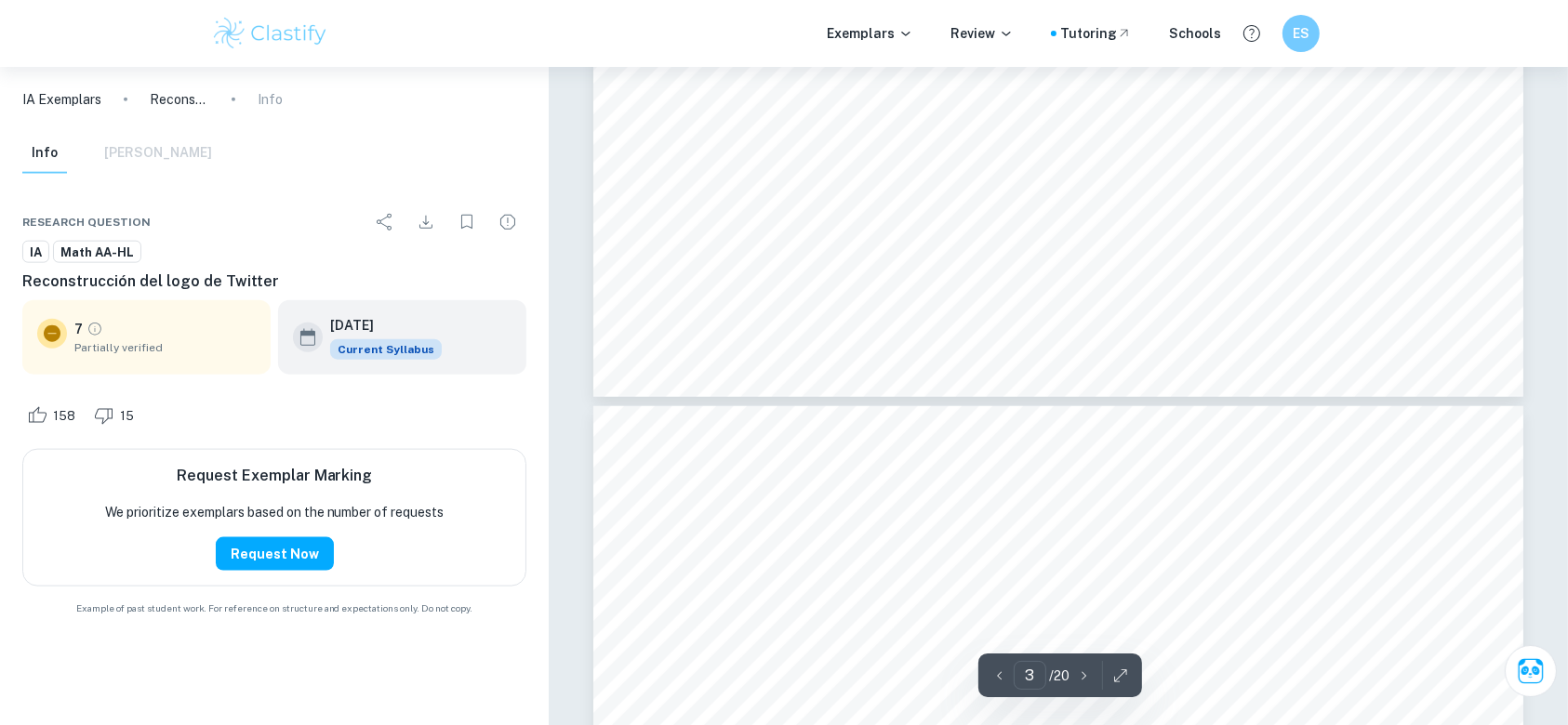
type input "2"
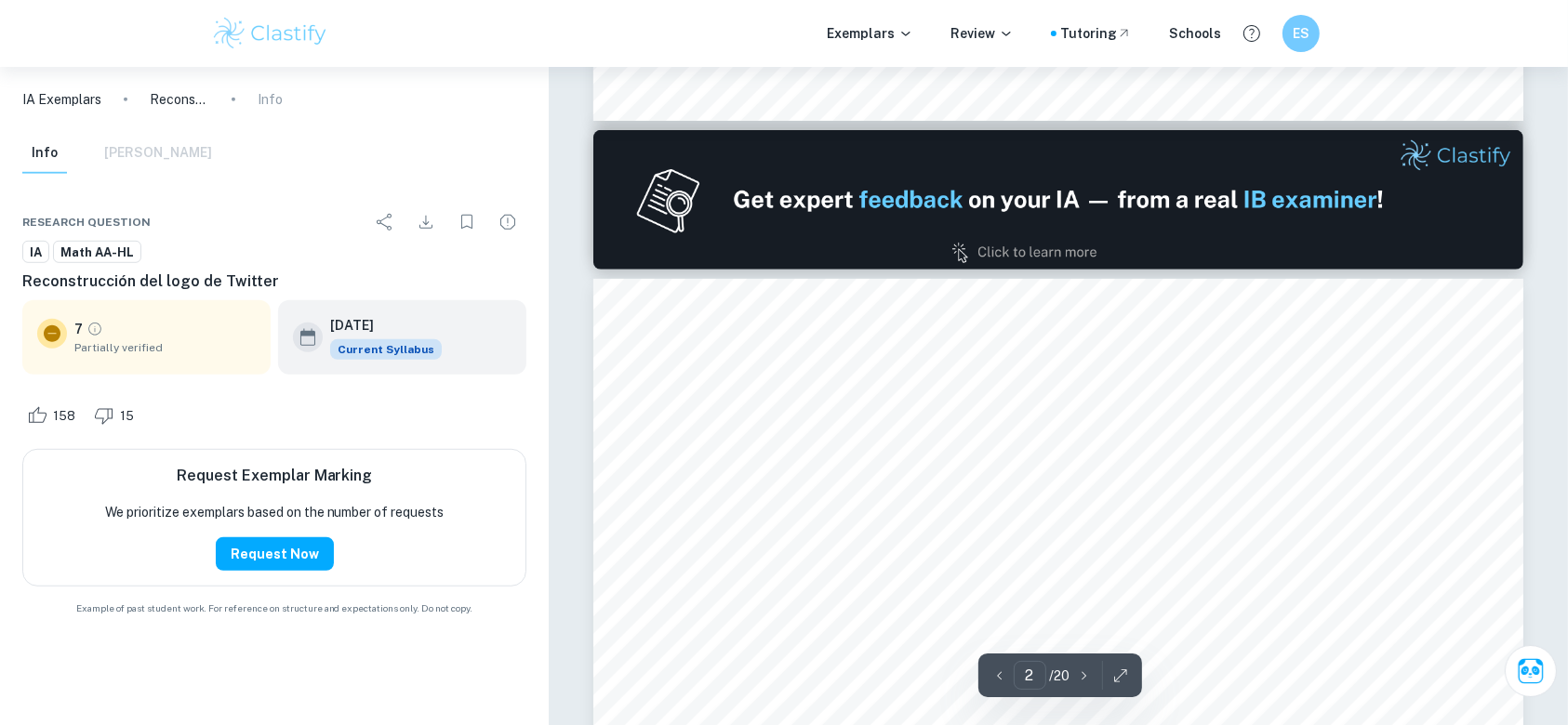
scroll to position [1116, 0]
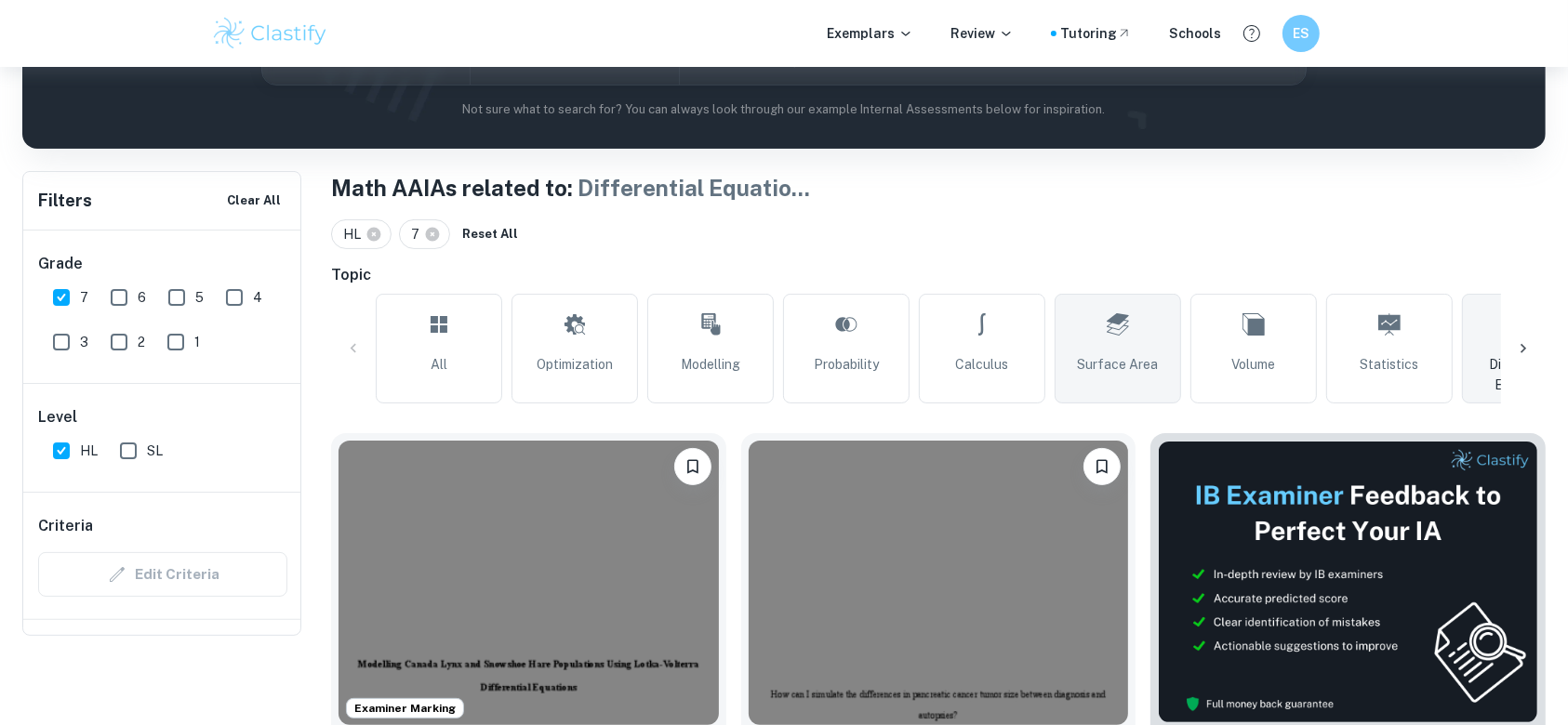
scroll to position [126, 0]
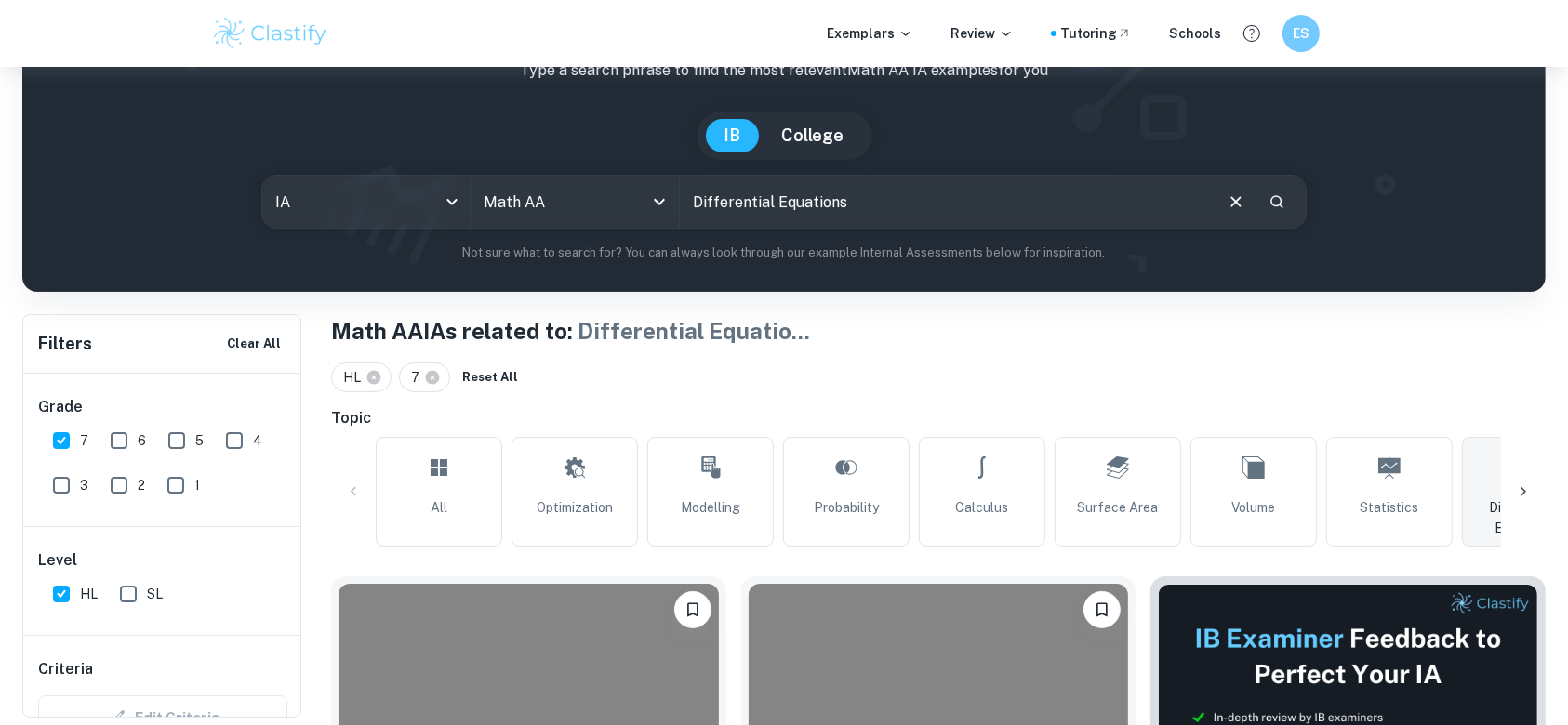
click at [1189, 482] on div "All Optimization Modelling Probability Calculus Surface Area Volume Statistics …" at bounding box center [939, 492] width 1126 height 110
click at [1209, 480] on link "Volume" at bounding box center [1254, 492] width 127 height 110
type input "Volume"
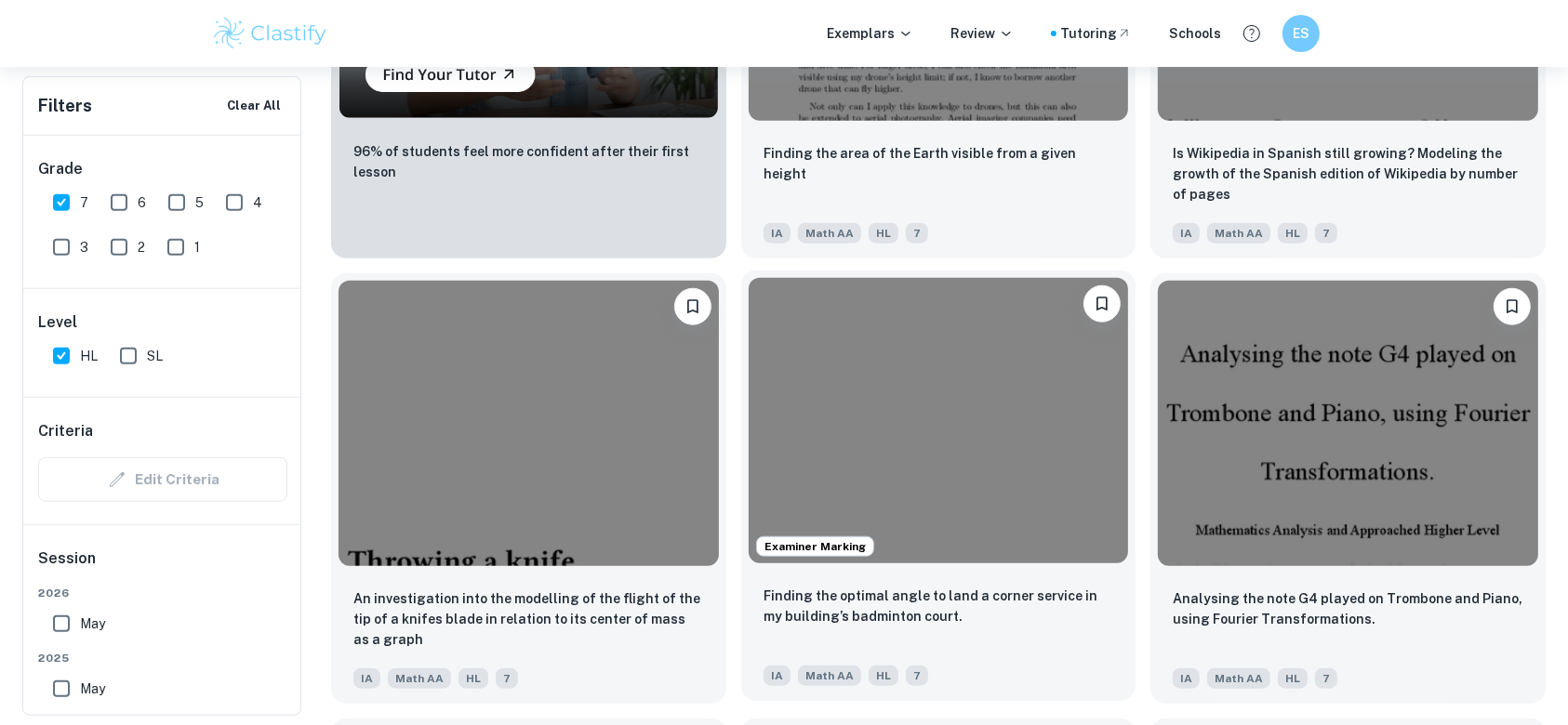
scroll to position [1983, 0]
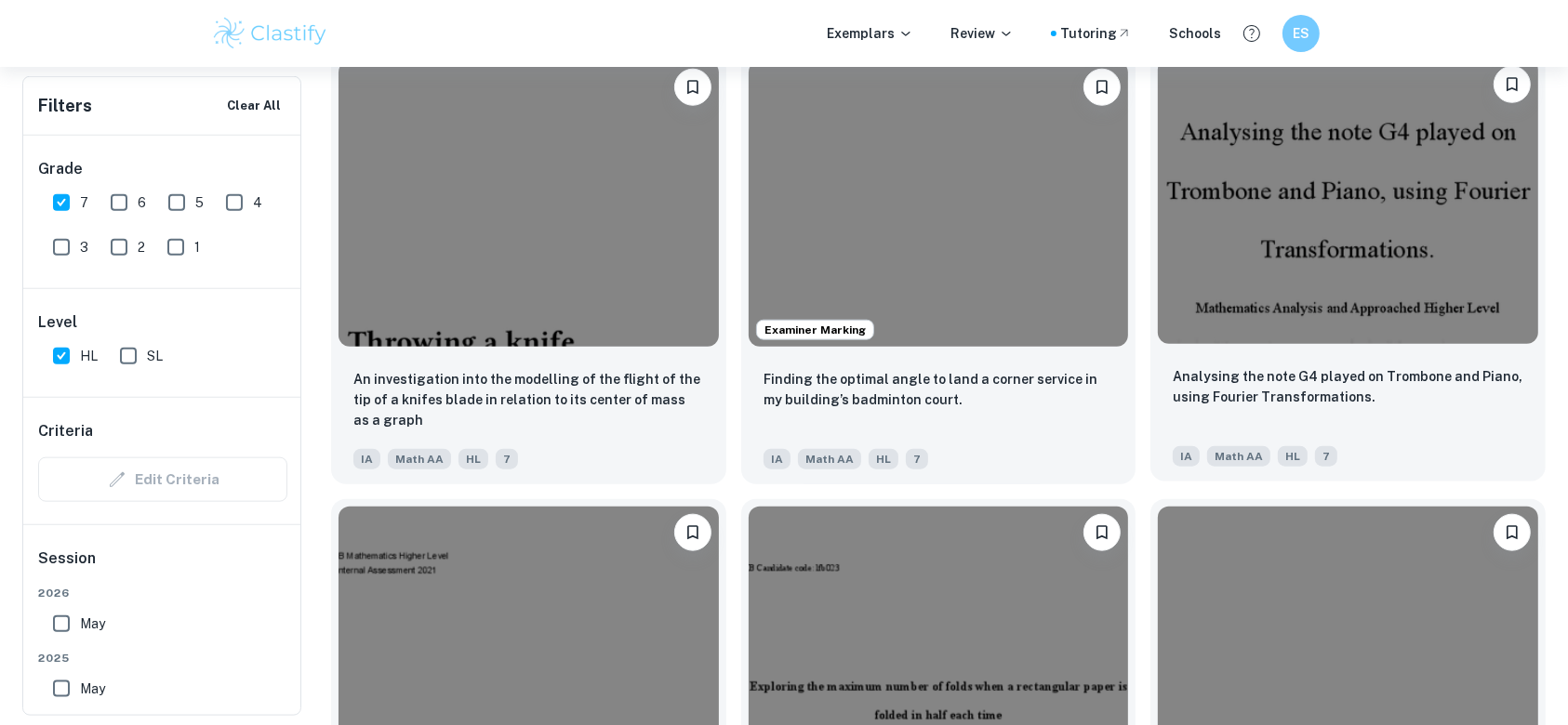
click at [1257, 278] on img at bounding box center [1348, 200] width 381 height 284
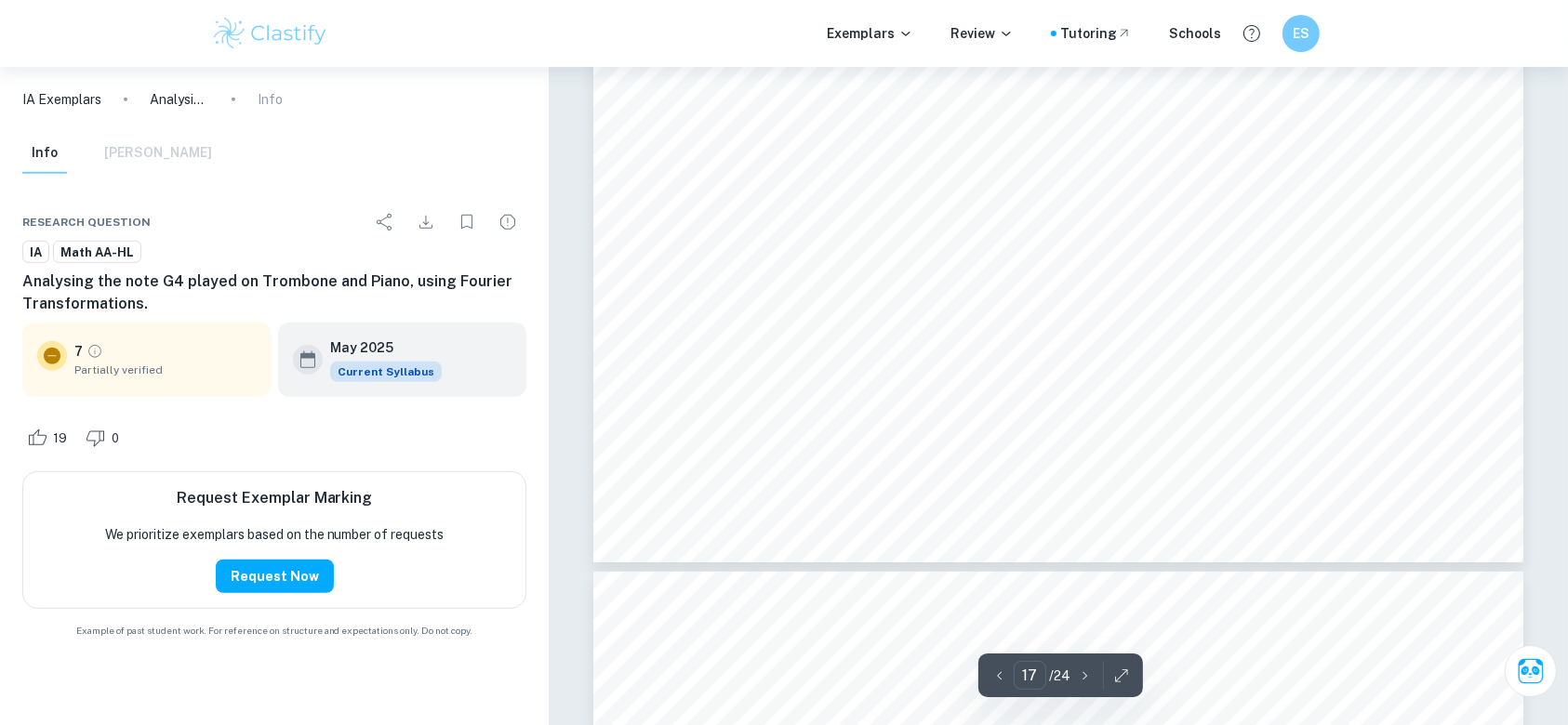
scroll to position [22189, 0]
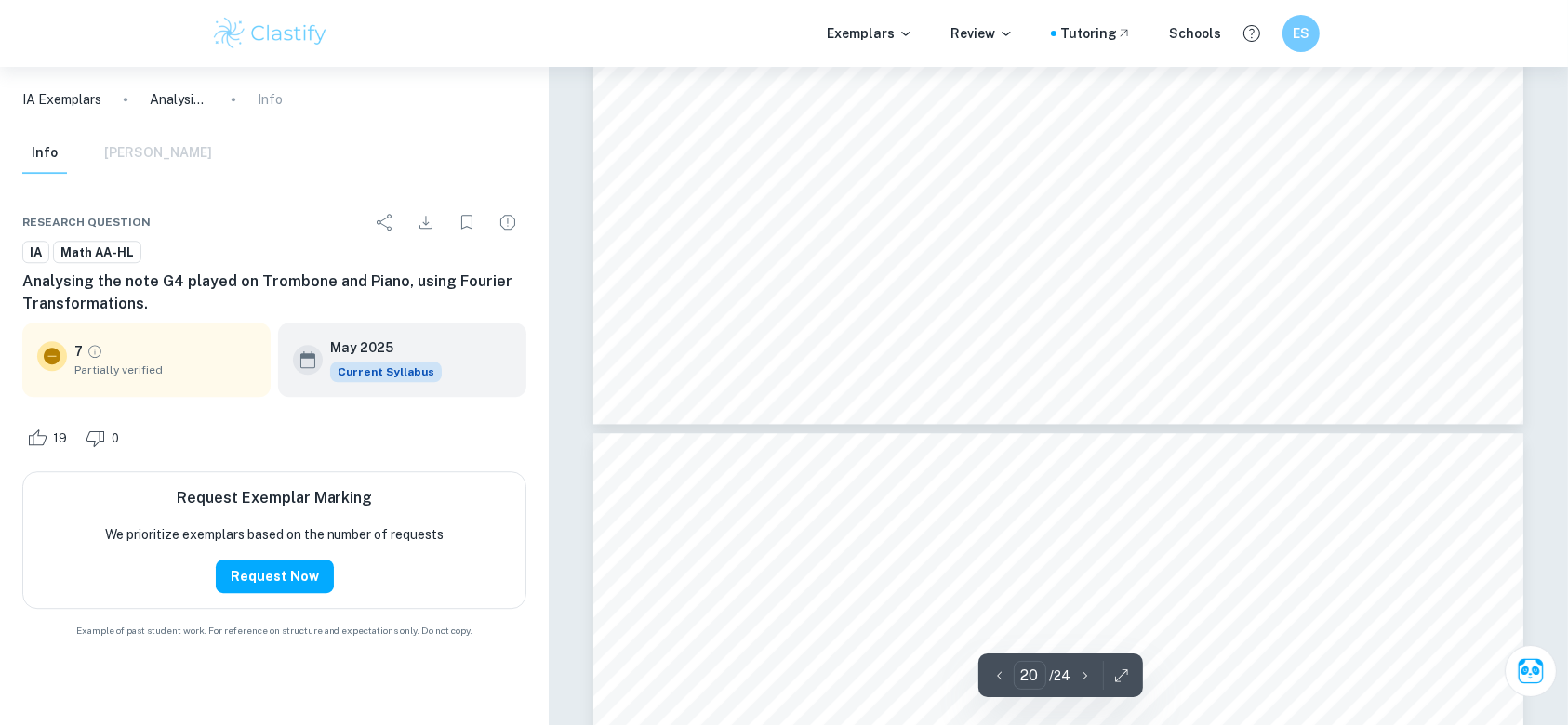
type input "21"
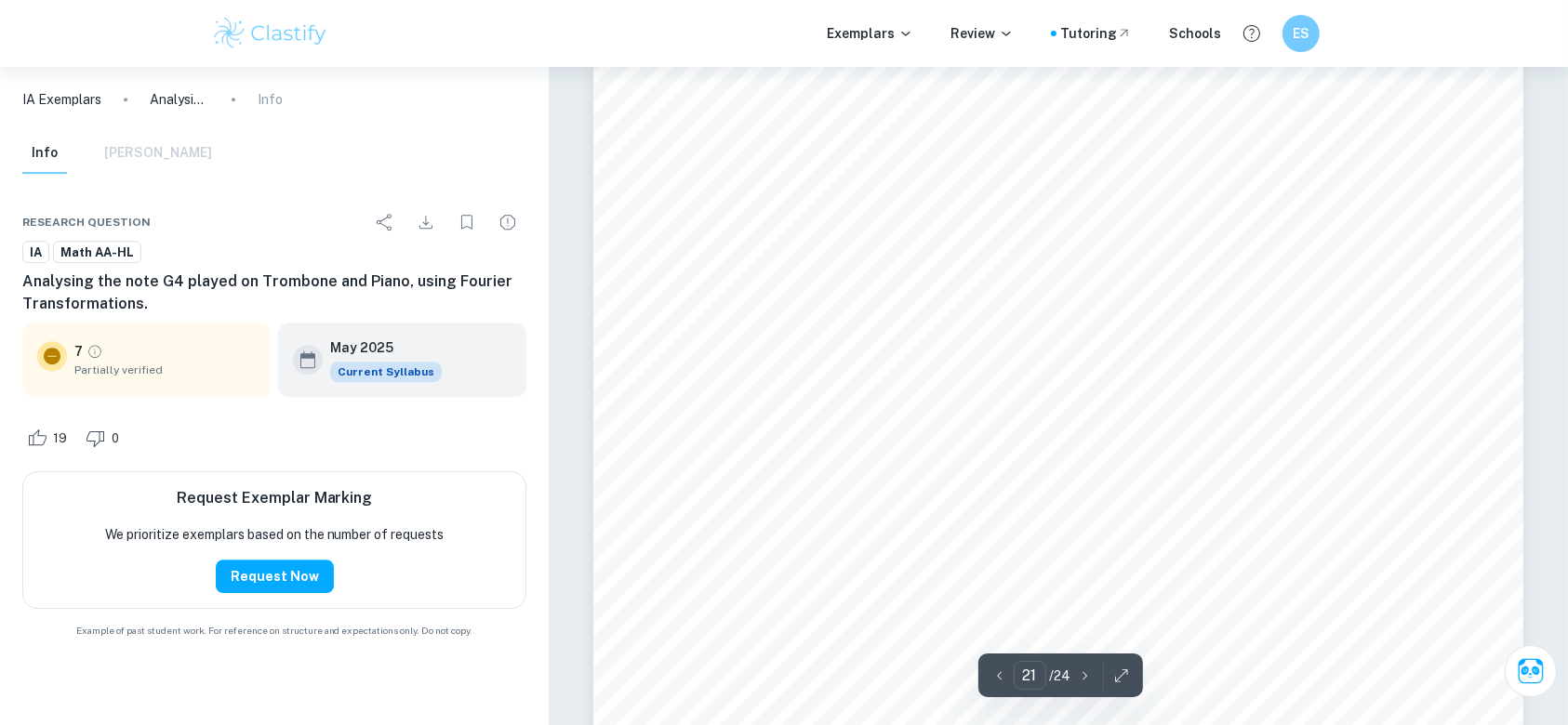
scroll to position [27272, 0]
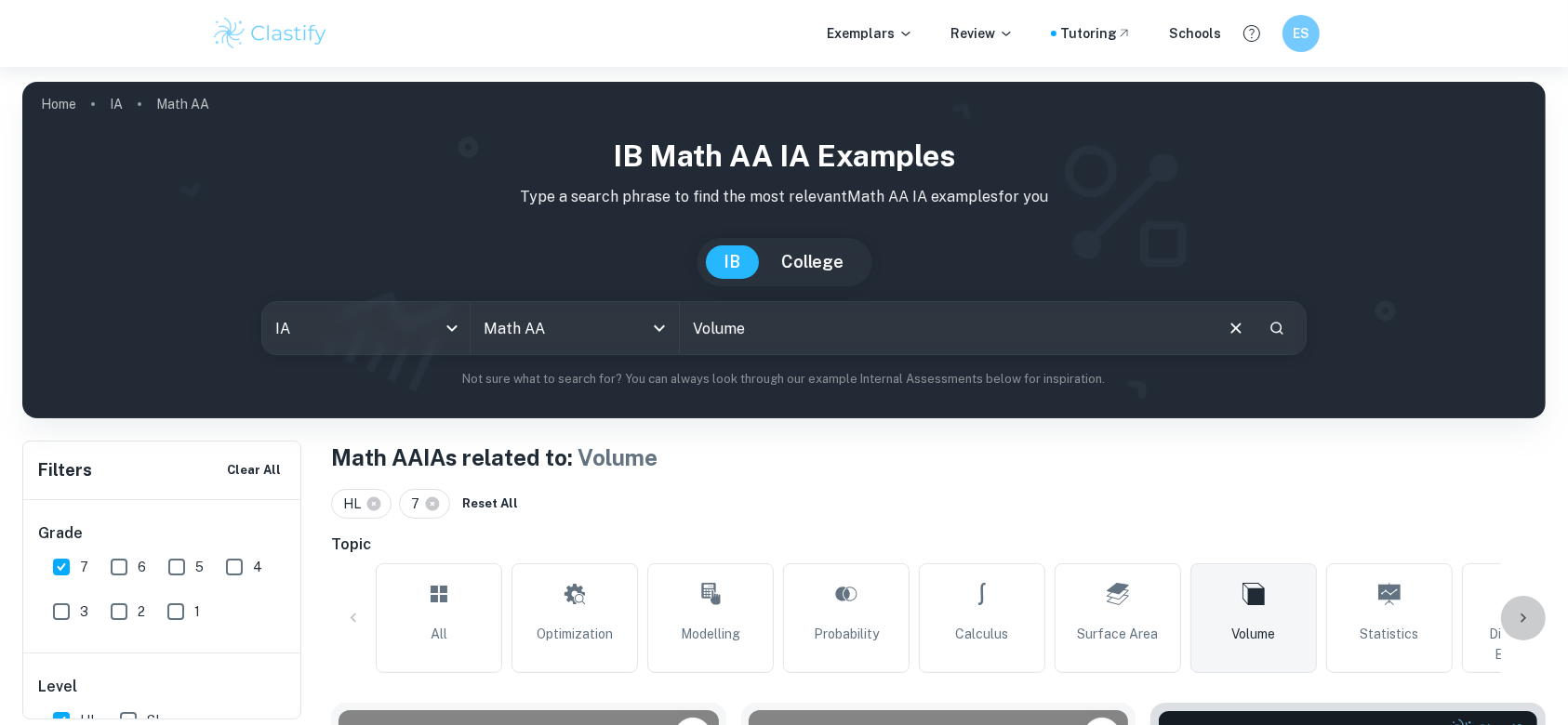
click at [1524, 629] on div at bounding box center [1524, 617] width 44 height 44
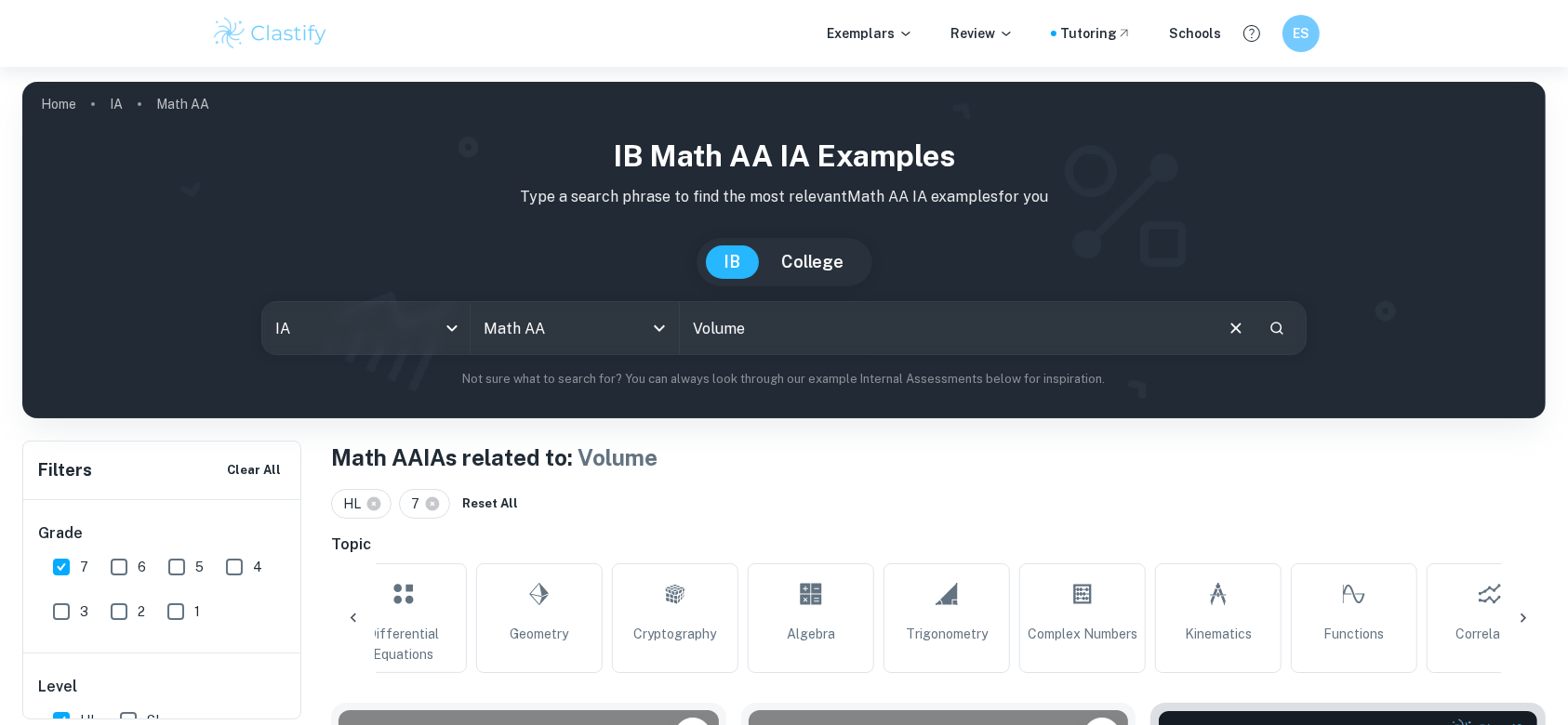
click at [1524, 629] on div at bounding box center [1524, 617] width 44 height 44
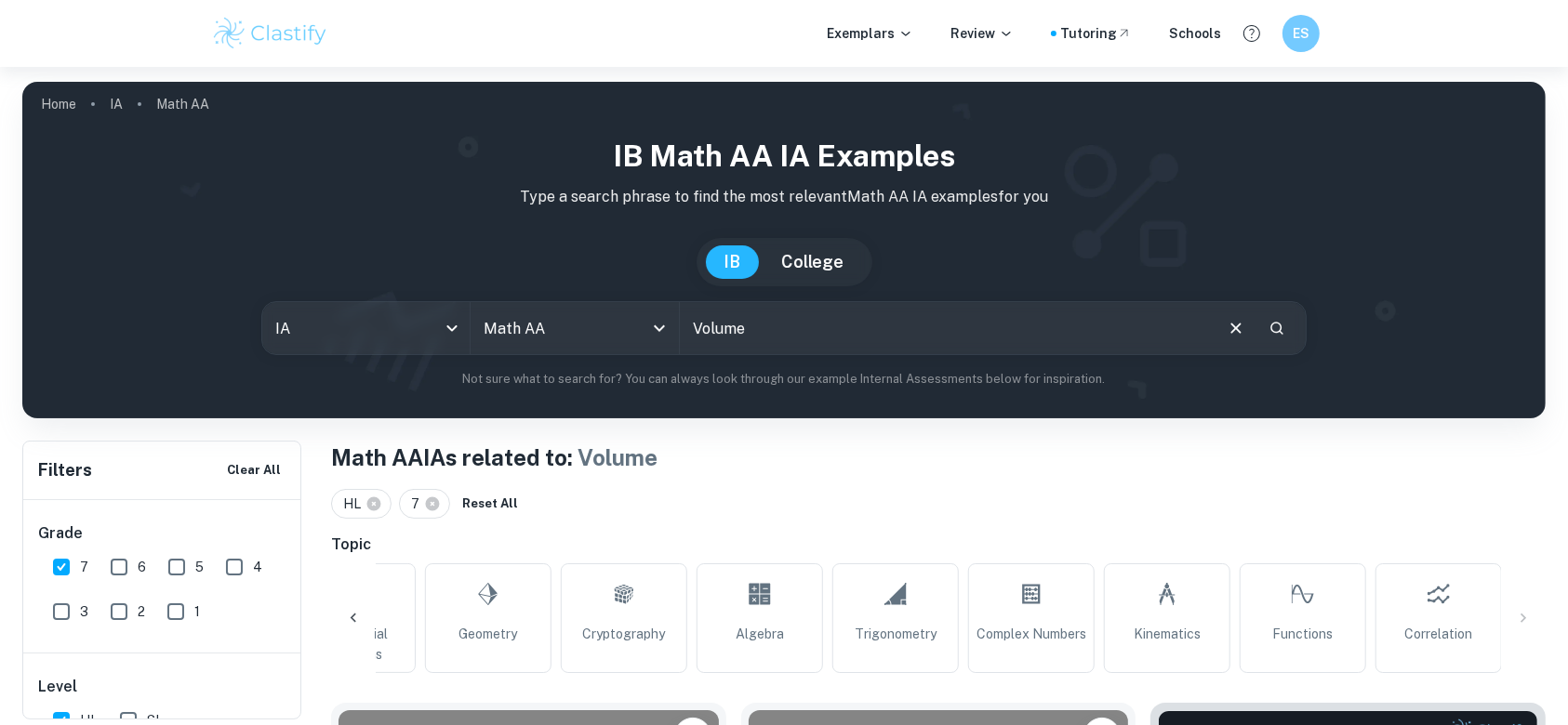
click at [1524, 629] on div "All Optimization Modelling Probability Calculus Surface Area Volume Statistics …" at bounding box center [939, 618] width 1215 height 110
click at [1051, 581] on link "Complex Numbers" at bounding box center [1031, 618] width 127 height 110
type input "Complex Numbers"
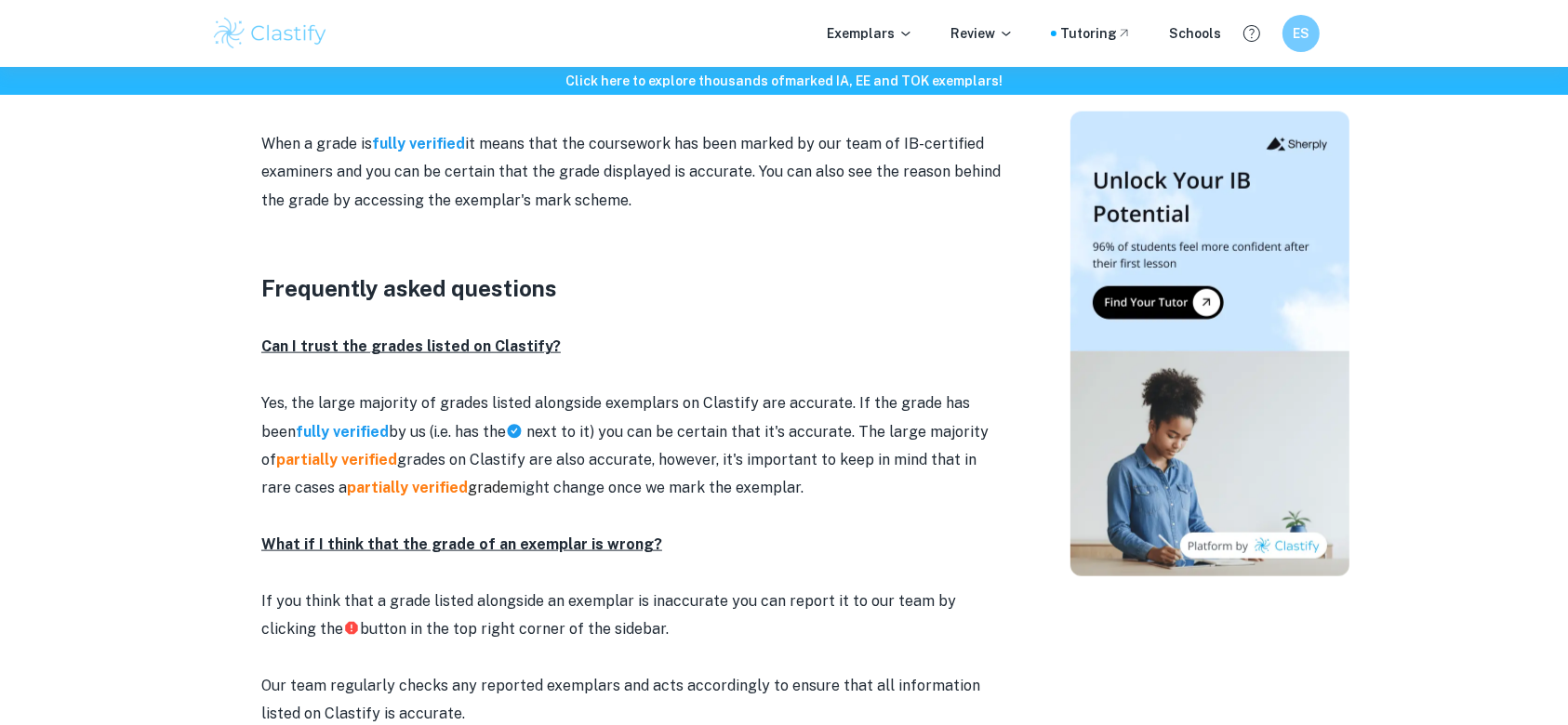
scroll to position [2232, 0]
